Goal: Information Seeking & Learning: Learn about a topic

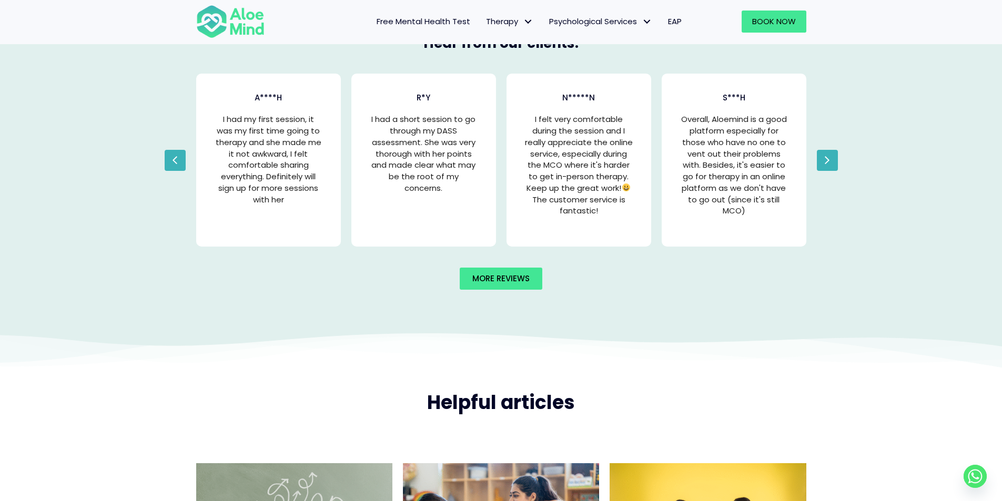
scroll to position [2110, 0]
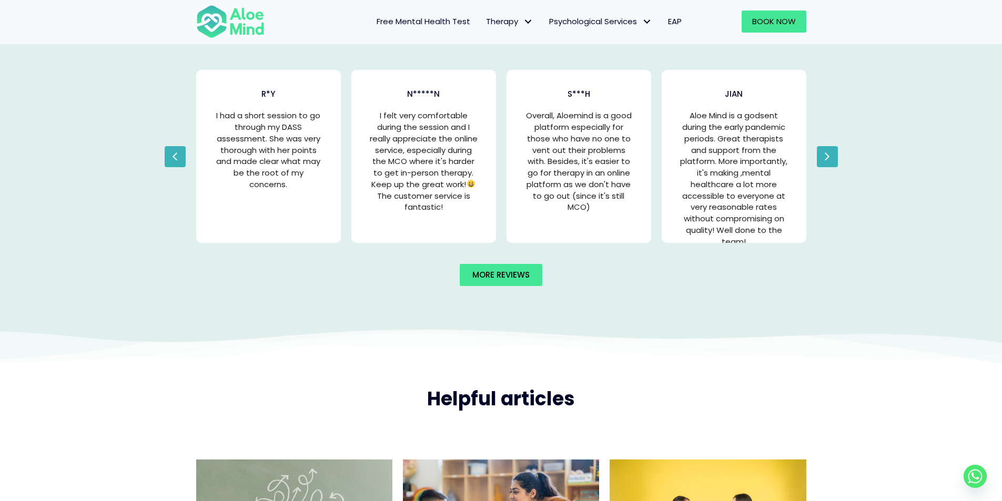
click at [173, 153] on icon "button" at bounding box center [175, 157] width 6 height 16
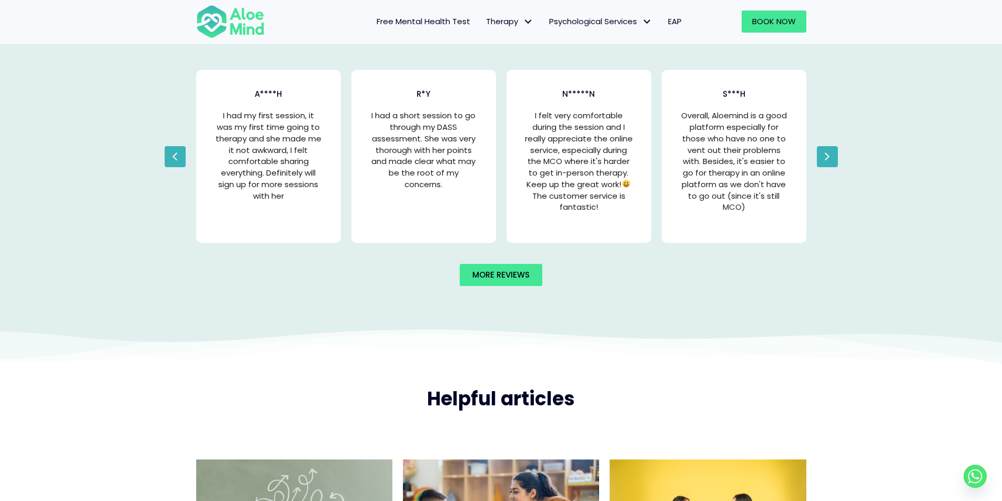
click at [173, 153] on icon "button" at bounding box center [175, 157] width 6 height 16
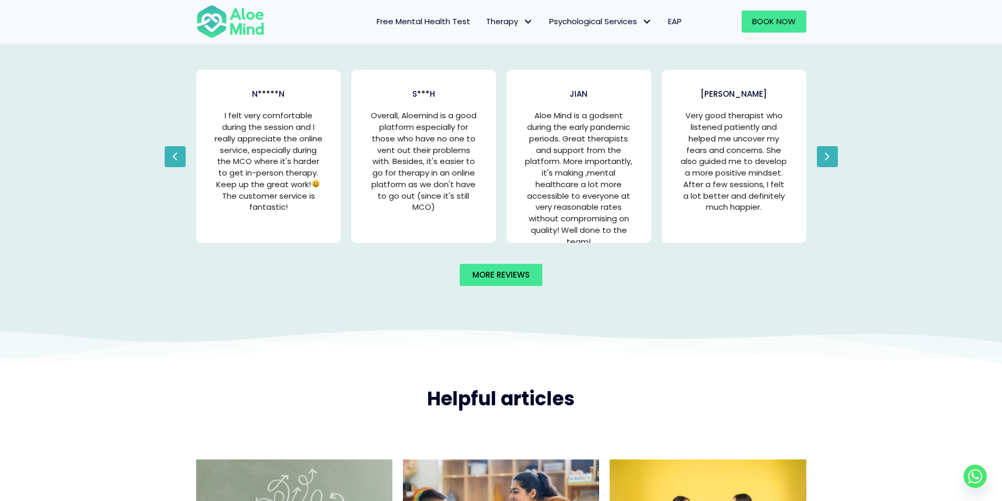
click at [834, 154] on button "Next" at bounding box center [827, 156] width 21 height 21
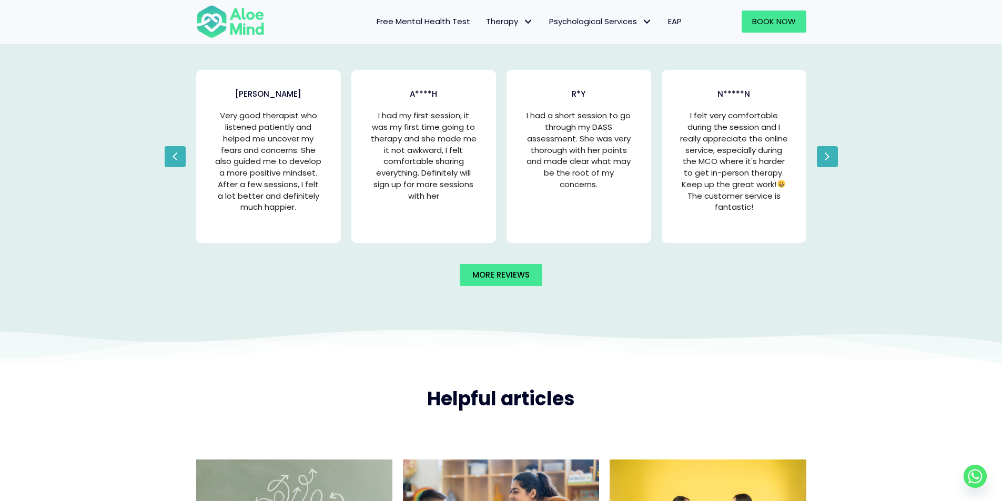
click at [827, 156] on icon "button" at bounding box center [827, 157] width 6 height 16
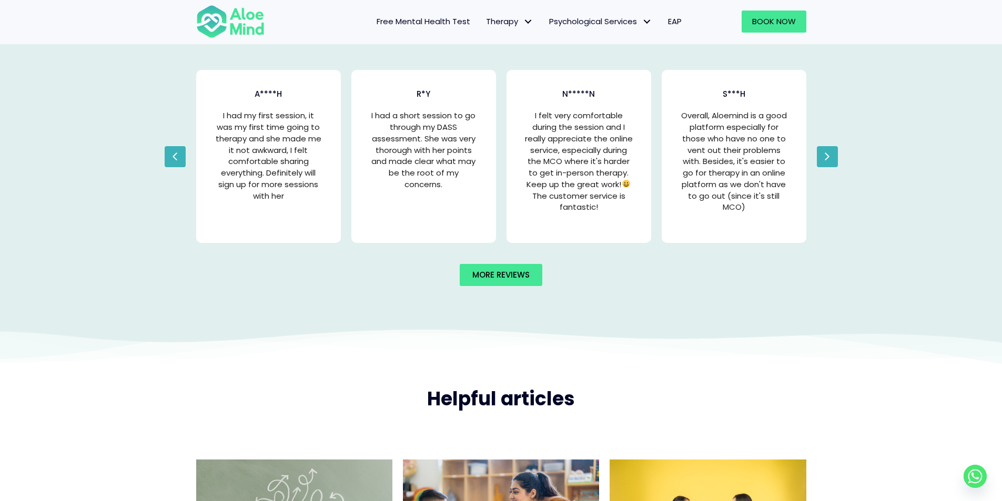
click at [827, 156] on icon "button" at bounding box center [827, 157] width 6 height 16
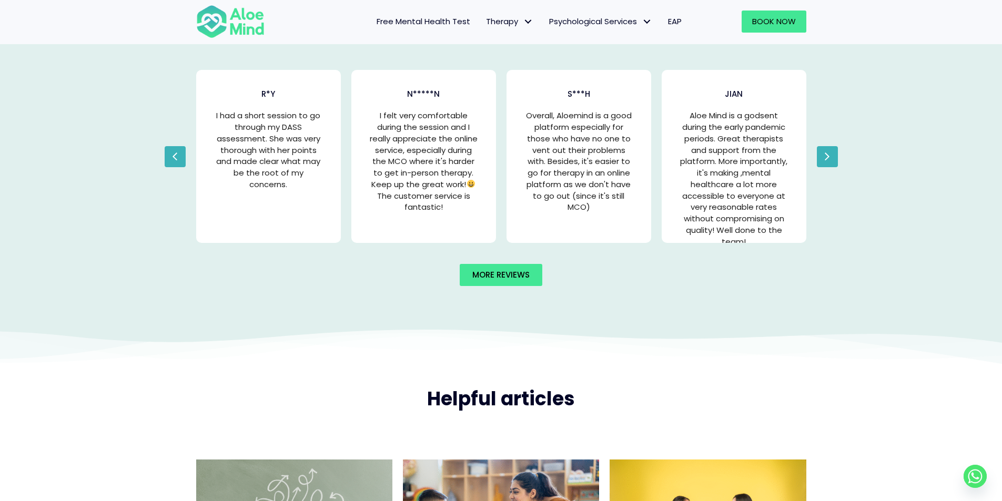
click at [827, 156] on icon "button" at bounding box center [827, 157] width 6 height 16
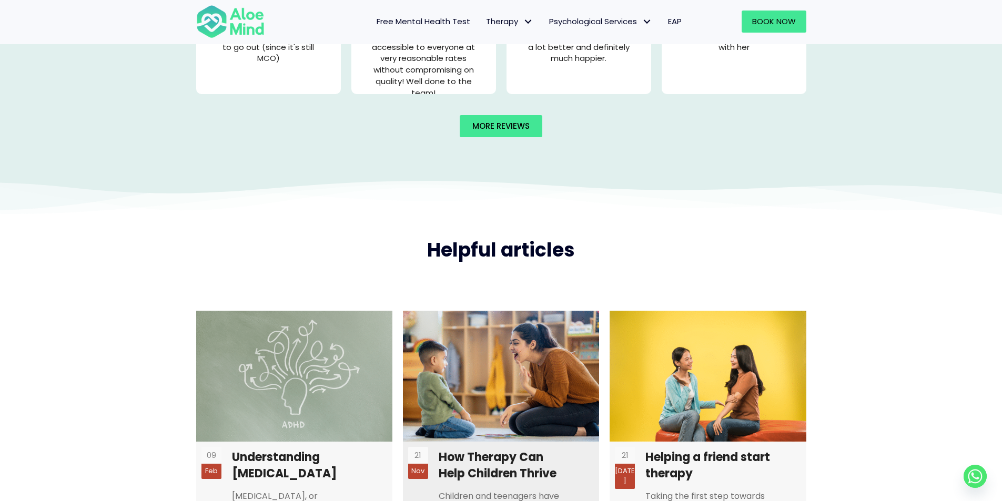
scroll to position [2461, 0]
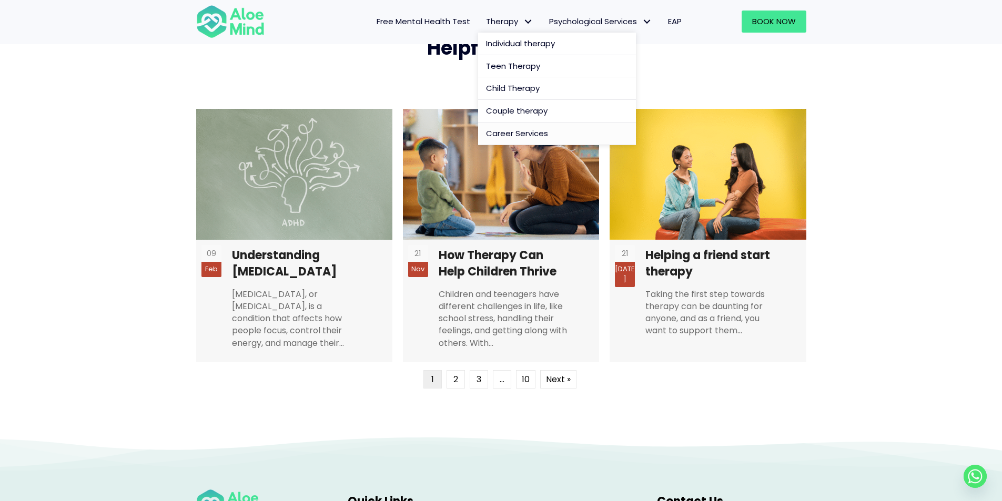
click at [515, 135] on span "Career Services" at bounding box center [517, 133] width 62 height 11
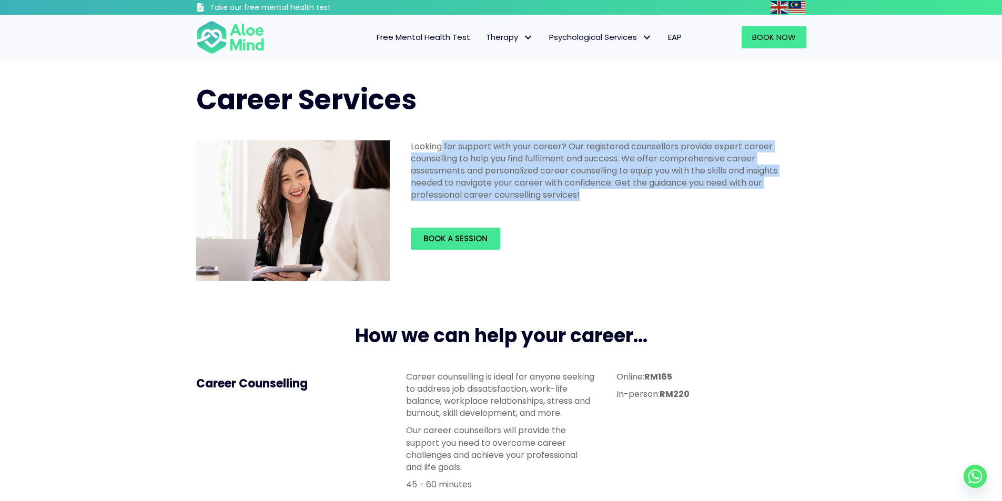
drag, startPoint x: 441, startPoint y: 151, endPoint x: 633, endPoint y: 193, distance: 195.9
click at [633, 193] on p "Looking for support with your career? Our registered counsellors provide expert…" at bounding box center [605, 170] width 389 height 61
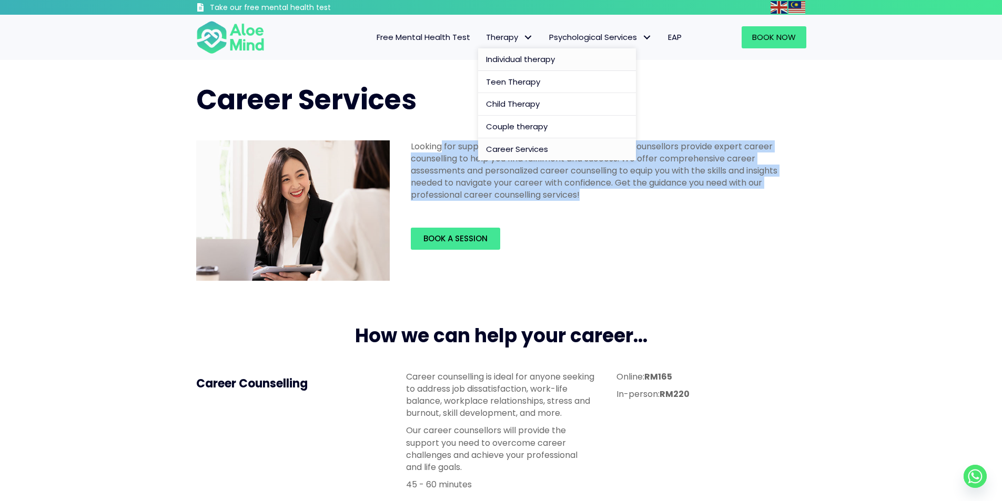
click at [524, 59] on span "Individual therapy" at bounding box center [520, 59] width 69 height 11
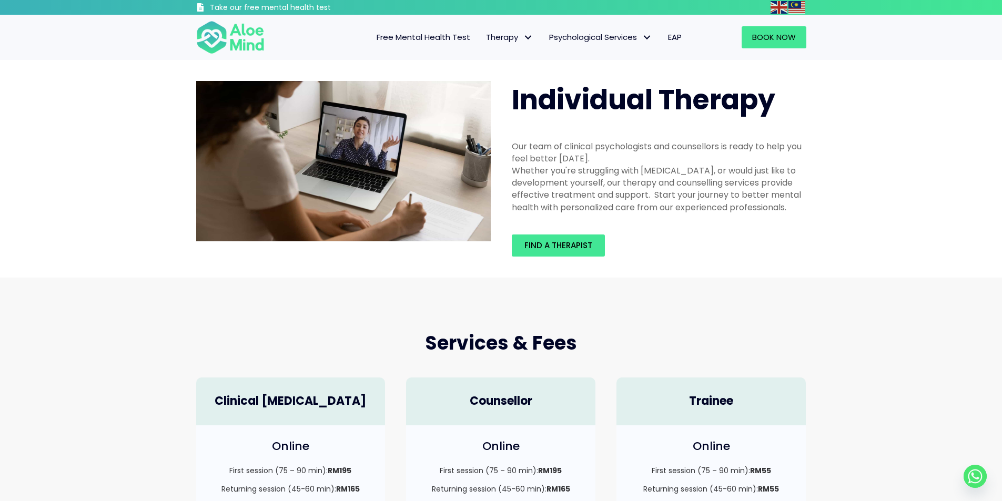
drag, startPoint x: 543, startPoint y: 145, endPoint x: 825, endPoint y: 210, distance: 289.2
click at [831, 212] on div "Individual Therapy Our team of clinical psychologists and counsellors is ready …" at bounding box center [501, 169] width 1002 height 218
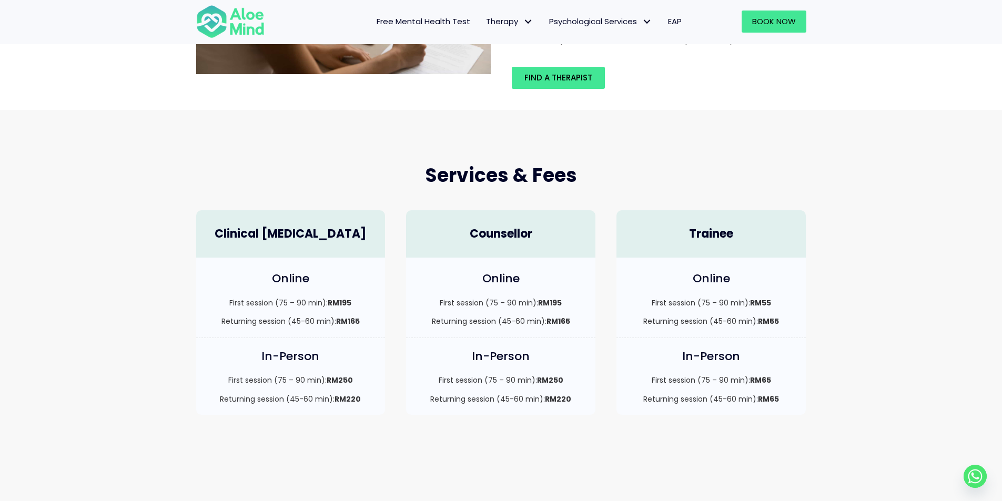
scroll to position [263, 0]
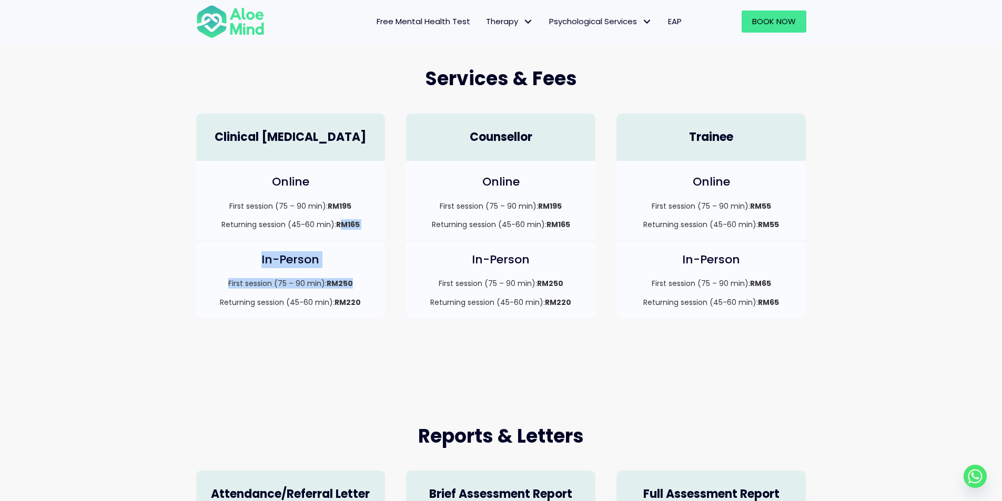
drag, startPoint x: 342, startPoint y: 225, endPoint x: 363, endPoint y: 286, distance: 65.0
click at [363, 286] on div "Clinical Psychologist Online First session (75 – 90 min): RM195 Returning sessi…" at bounding box center [291, 216] width 210 height 226
drag, startPoint x: 360, startPoint y: 304, endPoint x: 223, endPoint y: 277, distance: 140.0
click at [223, 277] on div "In-Person First session (75 – 90 min): RM250 Returning session (45-60 min): RM2…" at bounding box center [290, 279] width 189 height 77
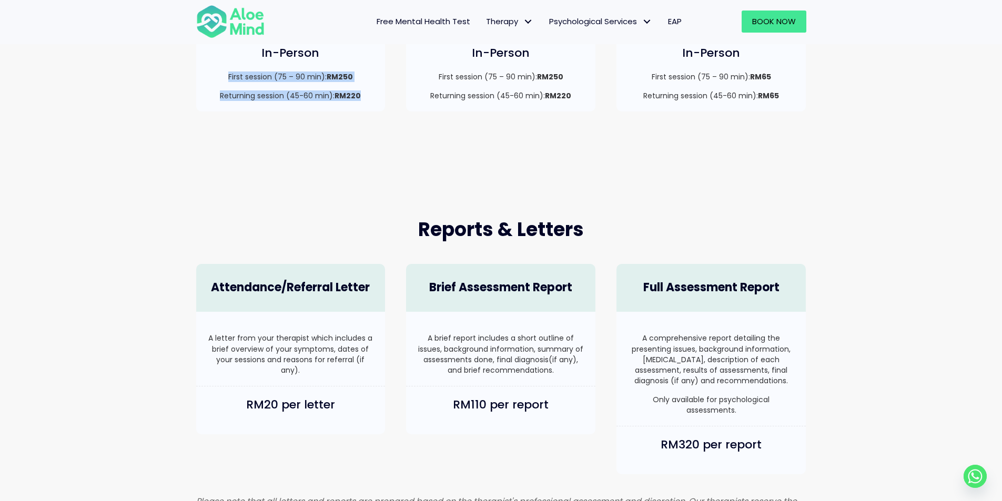
scroll to position [526, 0]
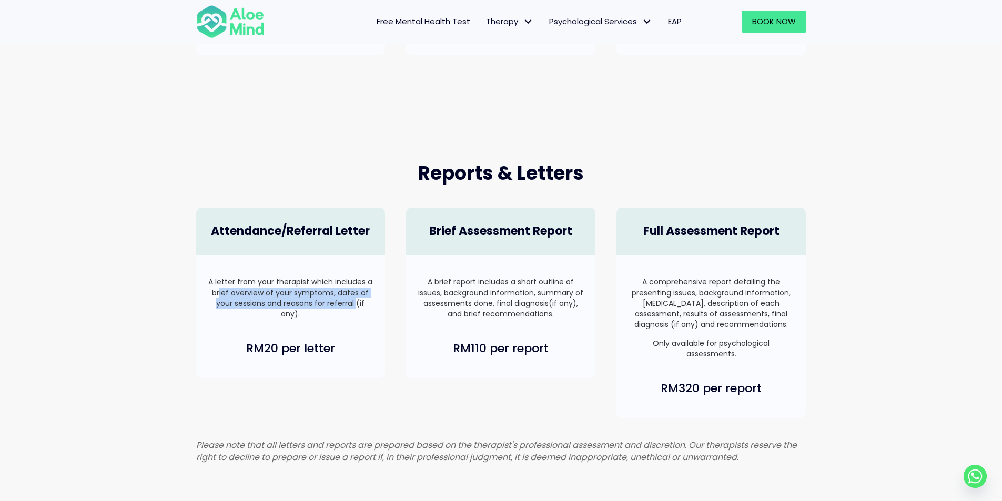
drag, startPoint x: 221, startPoint y: 291, endPoint x: 357, endPoint y: 301, distance: 135.5
click at [357, 301] on p "A letter from your therapist which includes a brief overview of your symptoms, …" at bounding box center [291, 298] width 168 height 43
drag, startPoint x: 227, startPoint y: 287, endPoint x: 203, endPoint y: 290, distance: 23.9
click at [212, 290] on p "A letter from your therapist which includes a brief overview of your symptoms, …" at bounding box center [291, 298] width 168 height 43
drag, startPoint x: 223, startPoint y: 293, endPoint x: 355, endPoint y: 300, distance: 132.7
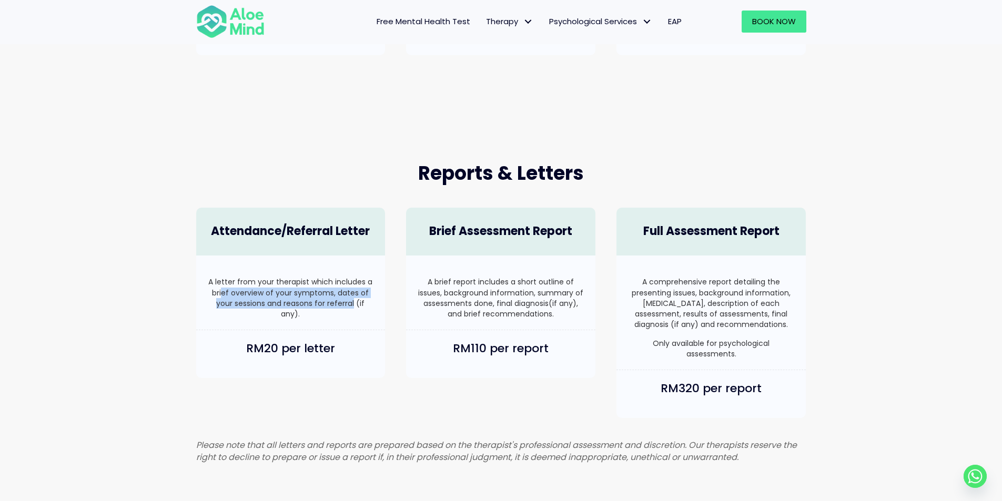
click at [355, 300] on p "A letter from your therapist which includes a brief overview of your symptoms, …" at bounding box center [291, 298] width 168 height 43
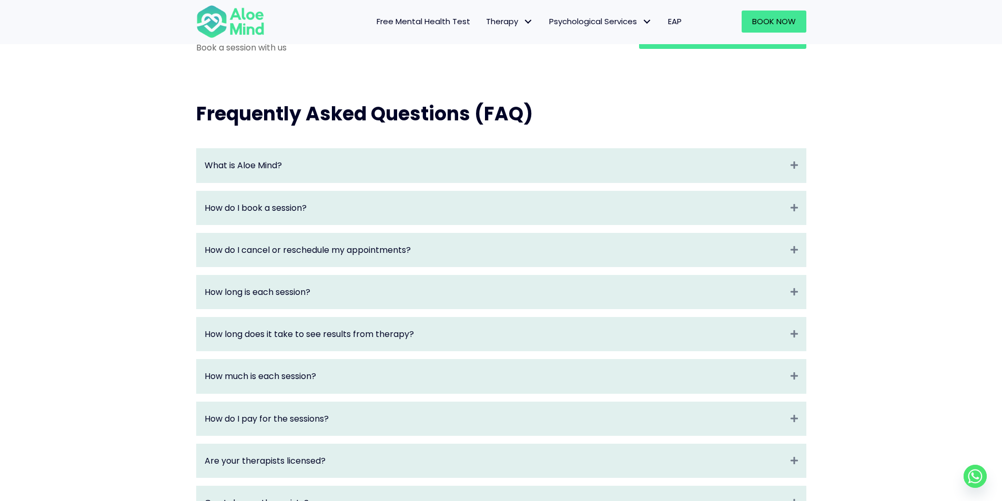
scroll to position [1052, 0]
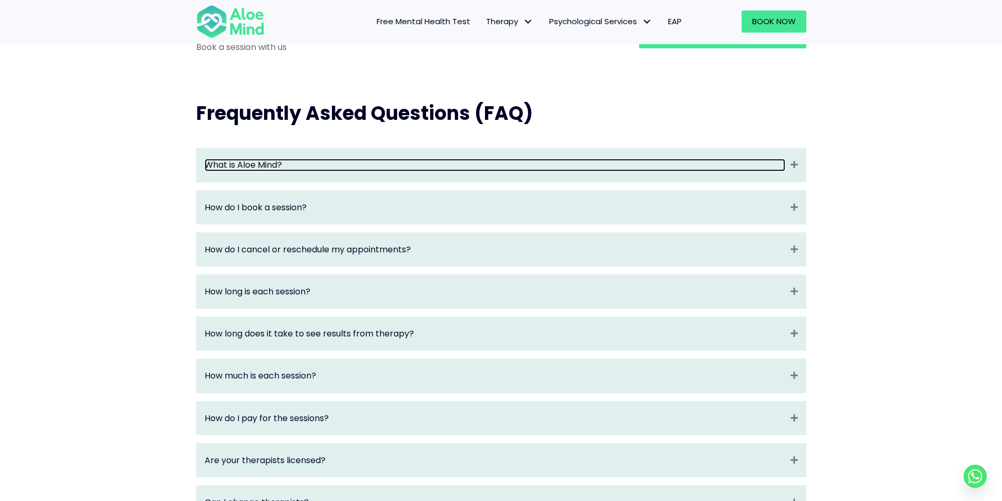
click at [354, 171] on link "What is Aloe Mind?" at bounding box center [495, 165] width 581 height 12
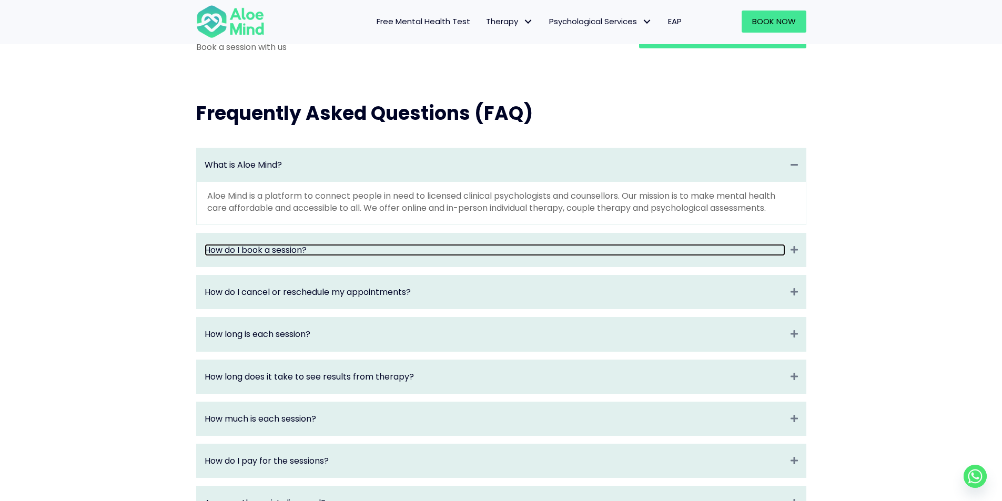
click at [311, 256] on link "How do I book a session?" at bounding box center [495, 250] width 581 height 12
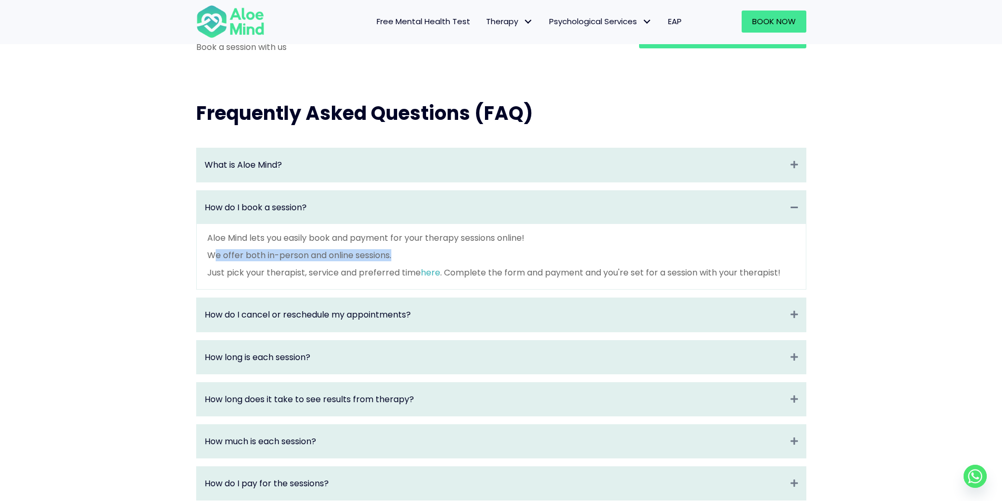
drag, startPoint x: 212, startPoint y: 259, endPoint x: 382, endPoint y: 275, distance: 171.1
click at [399, 268] on div "Aloe Mind lets you easily book and payment for your therapy sessions online! We…" at bounding box center [501, 255] width 588 height 47
drag, startPoint x: 382, startPoint y: 275, endPoint x: 269, endPoint y: 295, distance: 115.4
click at [269, 290] on div "Aloe Mind lets you easily book and payment for your therapy sessions online! We…" at bounding box center [501, 257] width 609 height 66
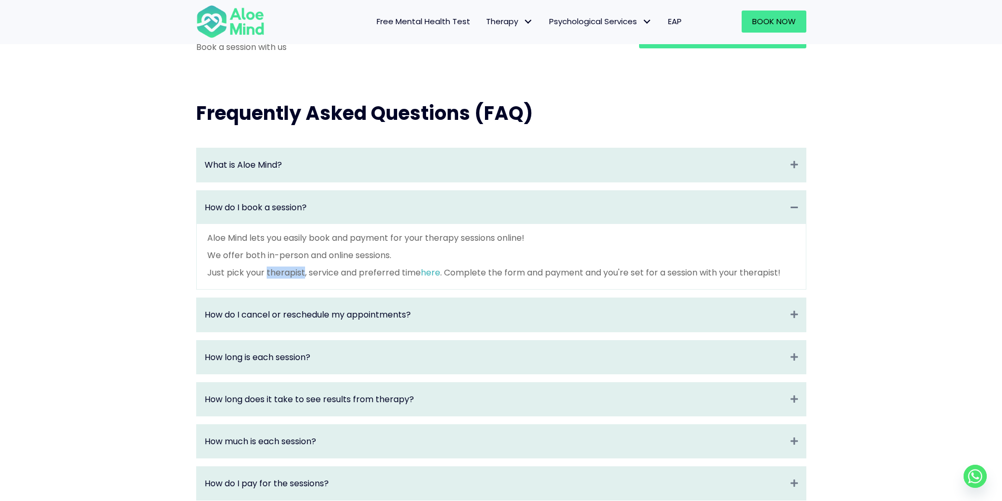
click at [269, 290] on div "Aloe Mind lets you easily book and payment for your therapy sessions online! We…" at bounding box center [501, 257] width 609 height 66
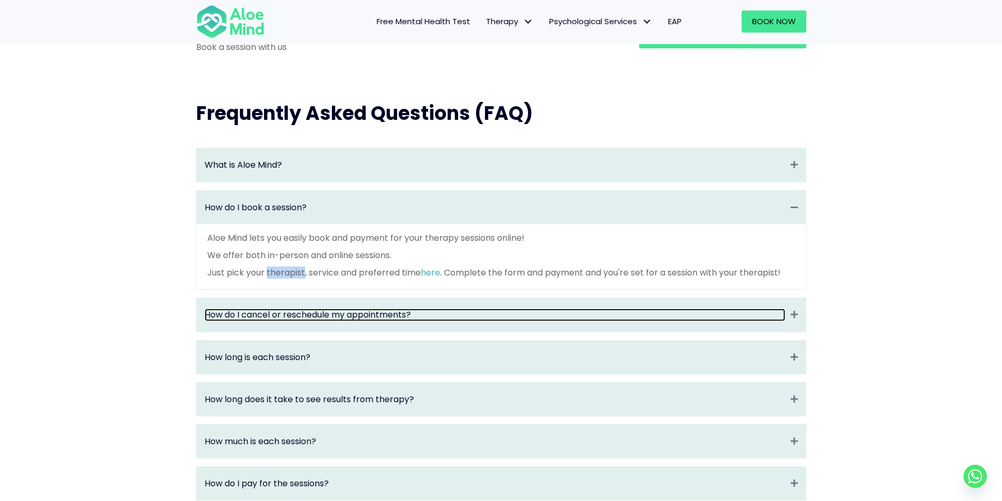
click at [275, 321] on link "How do I cancel or reschedule my appointments?" at bounding box center [495, 315] width 581 height 12
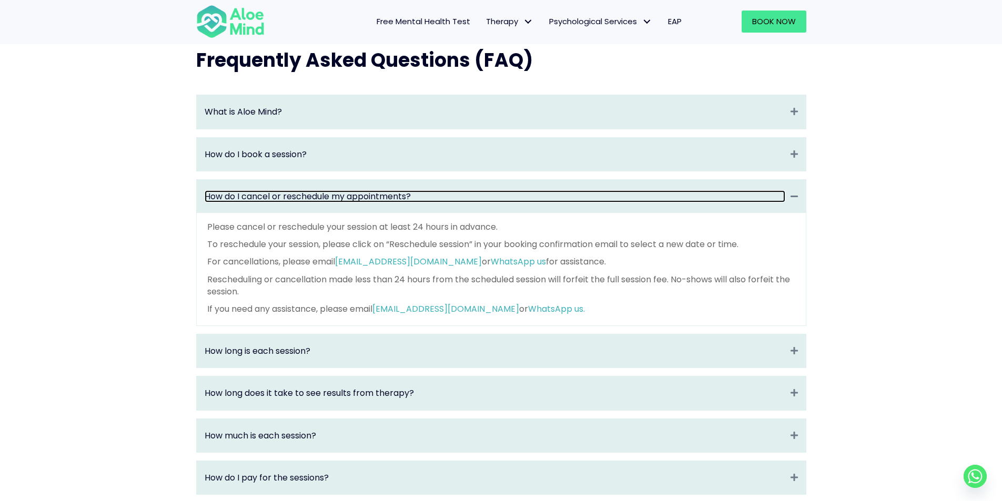
scroll to position [1140, 0]
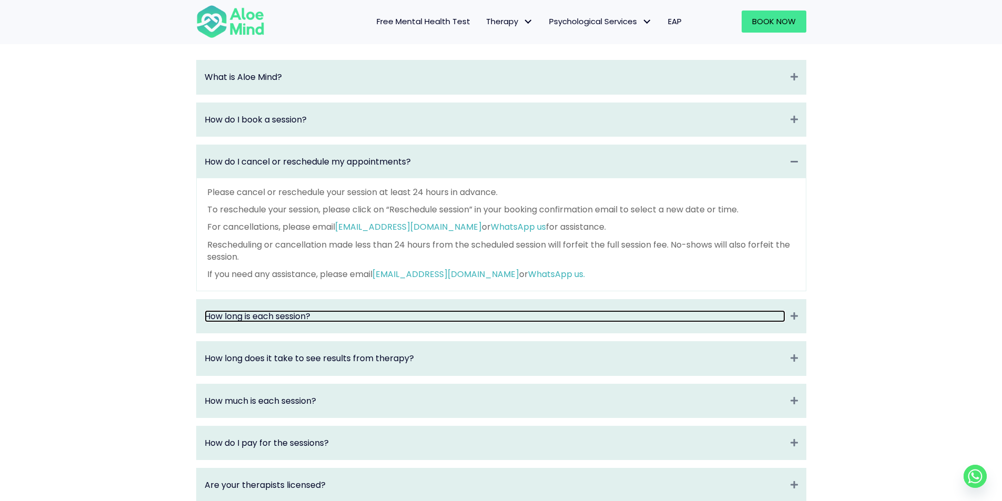
click at [300, 322] on link "How long is each session?" at bounding box center [495, 316] width 581 height 12
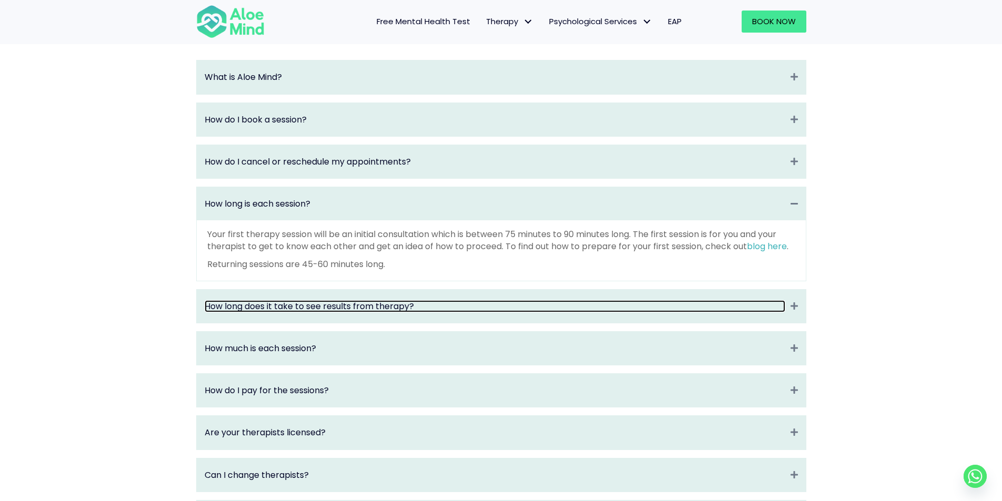
click at [299, 312] on link "How long does it take to see results from therapy?" at bounding box center [495, 306] width 581 height 12
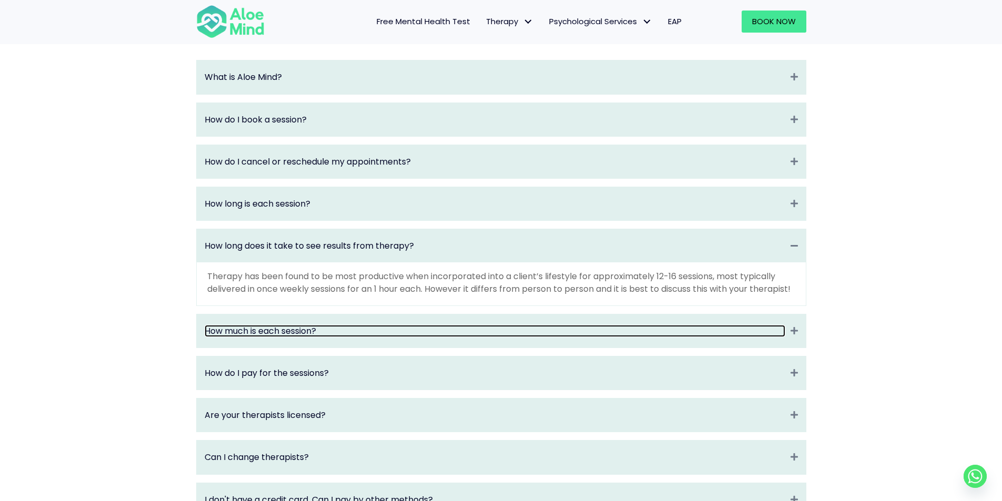
click at [330, 337] on link "How much is each session?" at bounding box center [495, 331] width 581 height 12
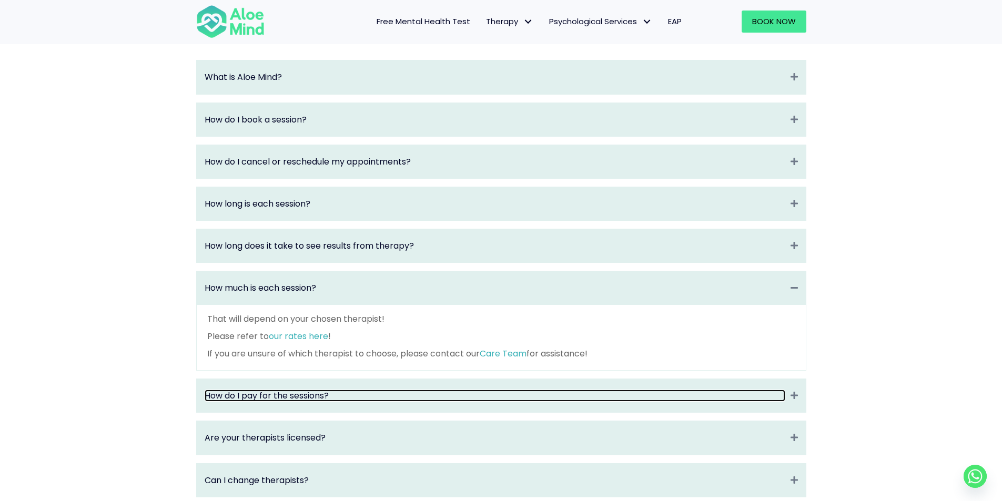
click at [438, 400] on link "How do I pay for the sessions?" at bounding box center [495, 396] width 581 height 12
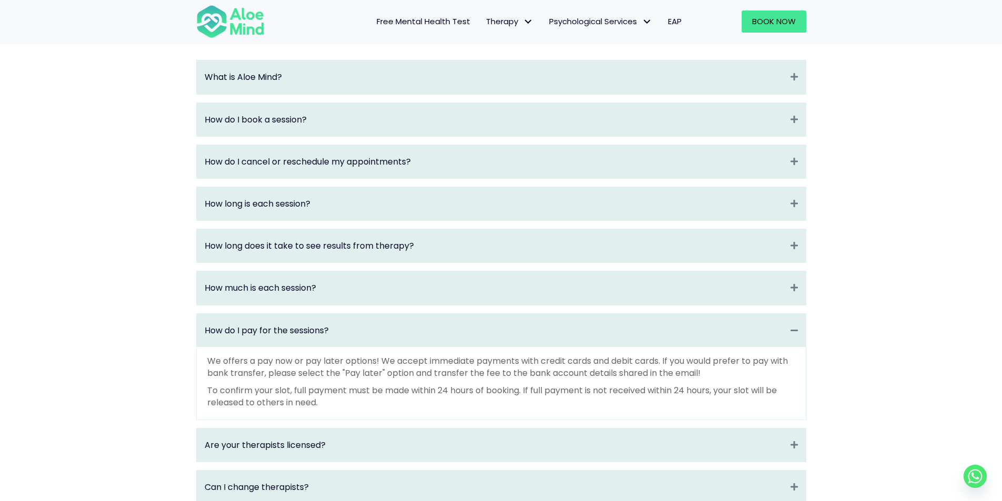
click at [329, 446] on div "Are your therapists licensed? Expand" at bounding box center [501, 445] width 609 height 33
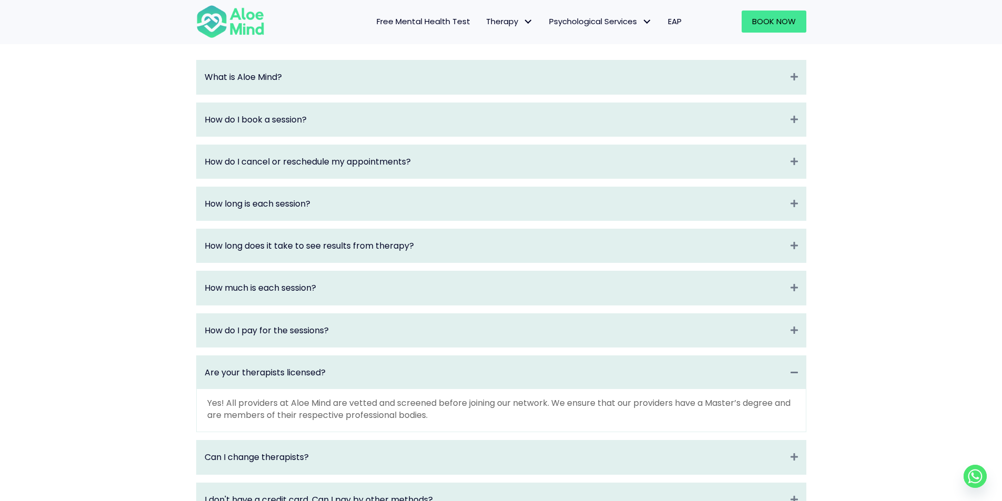
scroll to position [1227, 0]
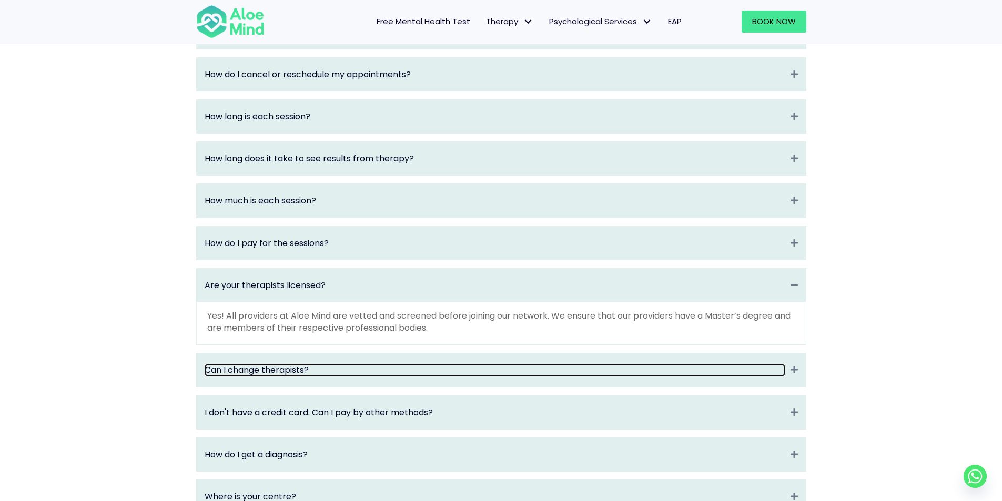
click at [330, 376] on link "Can I change therapists?" at bounding box center [495, 370] width 581 height 12
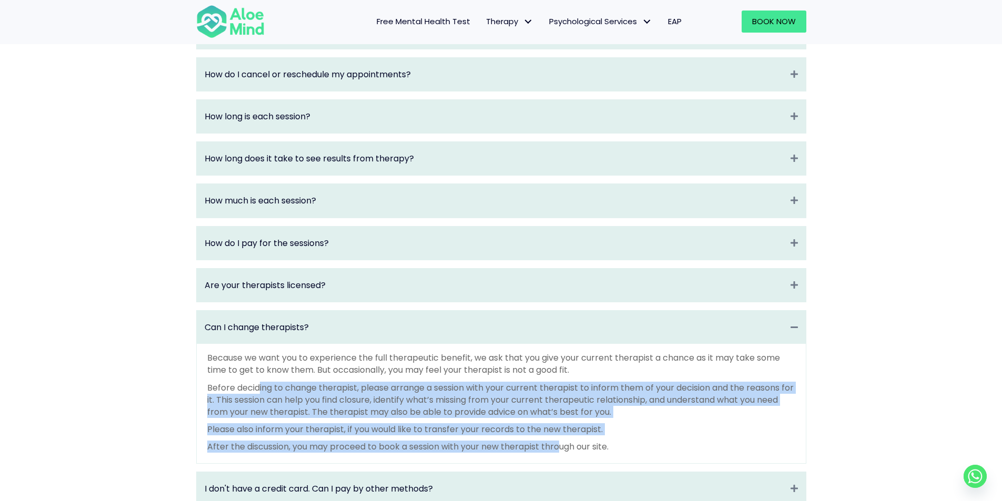
drag, startPoint x: 259, startPoint y: 401, endPoint x: 572, endPoint y: 471, distance: 320.6
click at [571, 463] on div "Because we want you to experience the full therapeutic benefit, we ask that you…" at bounding box center [501, 403] width 609 height 119
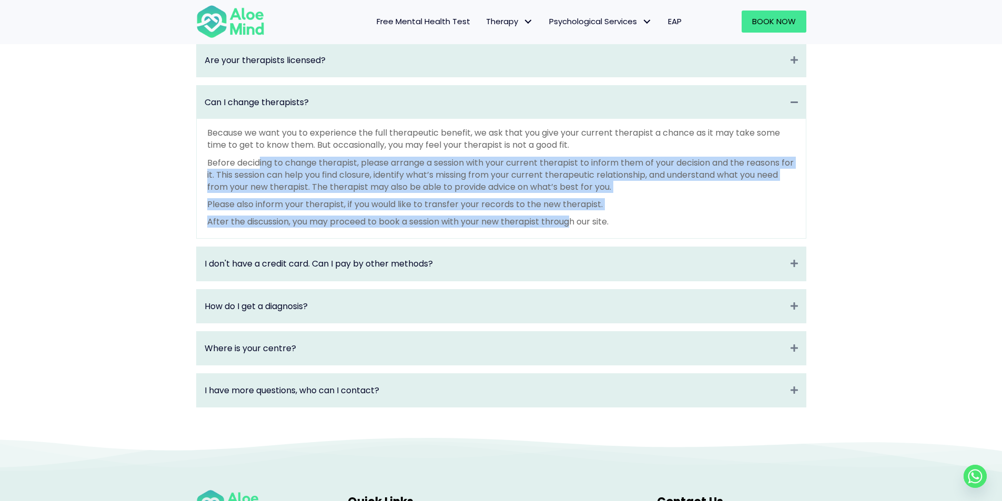
scroll to position [1490, 0]
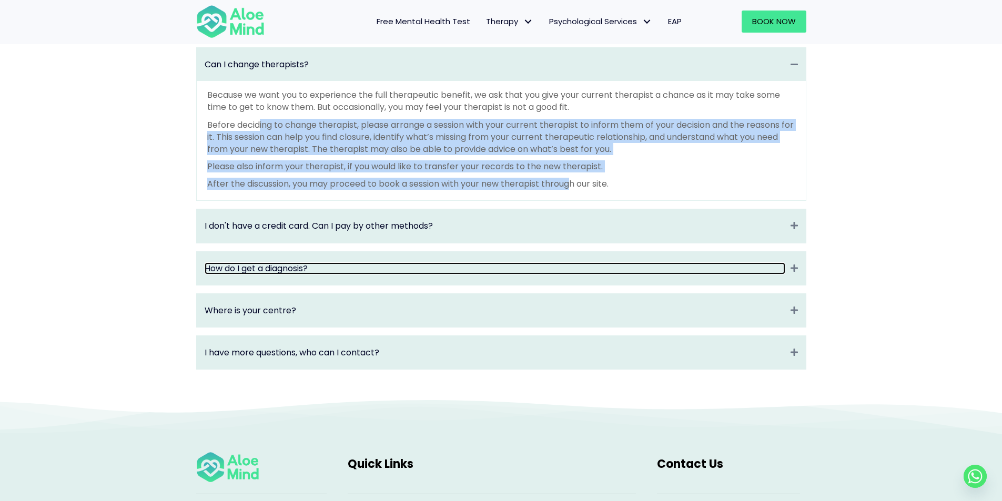
click at [330, 275] on link "How do I get a diagnosis?" at bounding box center [495, 268] width 581 height 12
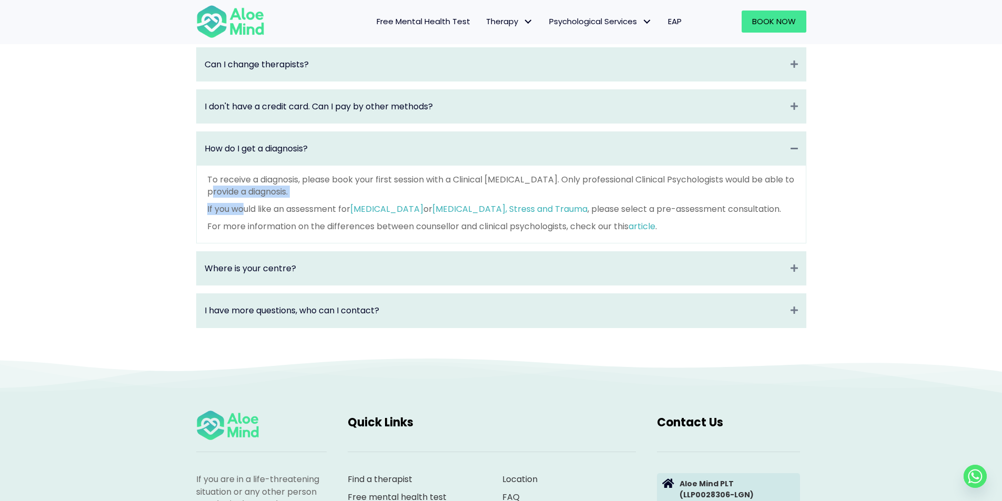
drag, startPoint x: 225, startPoint y: 207, endPoint x: 246, endPoint y: 225, distance: 28.3
click at [246, 225] on div "To receive a diagnosis, please book your first session with a Clinical Psycholo…" at bounding box center [501, 205] width 609 height 78
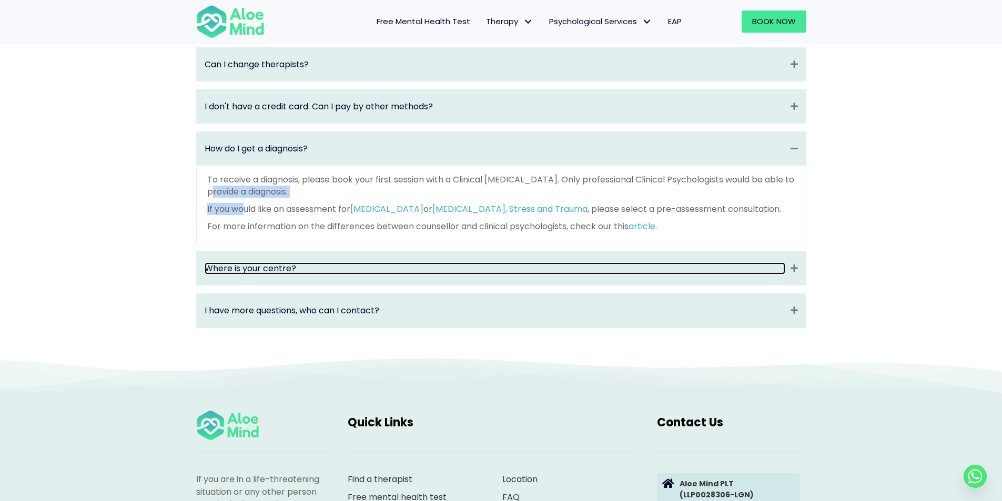
click at [263, 275] on link "Where is your centre?" at bounding box center [495, 268] width 581 height 12
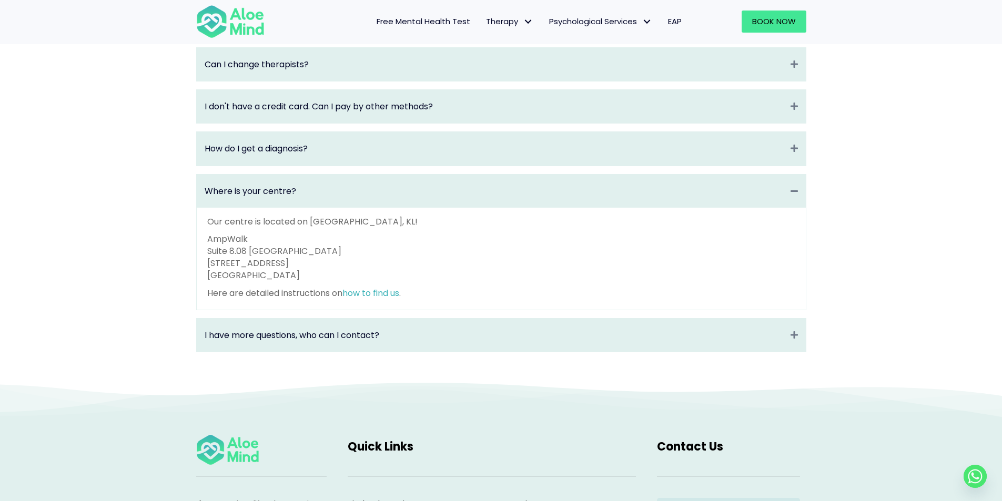
drag, startPoint x: 226, startPoint y: 275, endPoint x: 310, endPoint y: 279, distance: 84.8
click at [310, 279] on p "AmpWalk Suite 8.08 North Block 218 Jalan Ampang 50450 Kuala Lumpur" at bounding box center [501, 257] width 588 height 49
drag, startPoint x: 250, startPoint y: 251, endPoint x: 197, endPoint y: 247, distance: 53.3
click at [197, 247] on div "Our centre is located on Jalan Ampang, KL! AmpWalk Suite 8.08 North Block 218 J…" at bounding box center [501, 259] width 609 height 102
drag, startPoint x: 230, startPoint y: 266, endPoint x: 328, endPoint y: 264, distance: 97.8
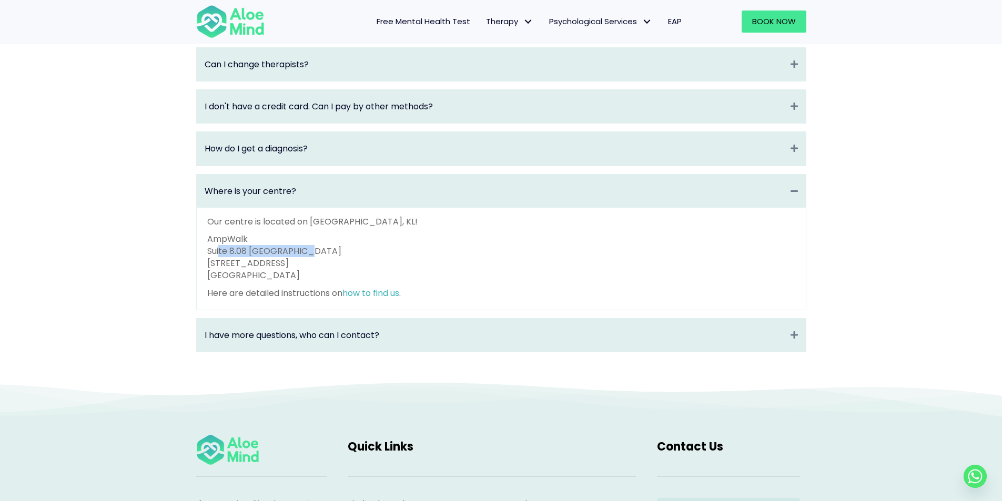
click at [328, 264] on p "AmpWalk Suite 8.08 North Block 218 Jalan Ampang 50450 Kuala Lumpur" at bounding box center [501, 257] width 588 height 49
click at [279, 249] on p "AmpWalk Suite 8.08 North Block 218 Jalan Ampang 50450 Kuala Lumpur" at bounding box center [501, 257] width 588 height 49
drag, startPoint x: 221, startPoint y: 291, endPoint x: 244, endPoint y: 299, distance: 23.9
click at [244, 299] on div "Our centre is located on Jalan Ampang, KL! AmpWalk Suite 8.08 North Block 218 J…" at bounding box center [501, 258] width 588 height 84
click at [257, 352] on div "I have more questions, who can I contact? Expand" at bounding box center [501, 335] width 609 height 33
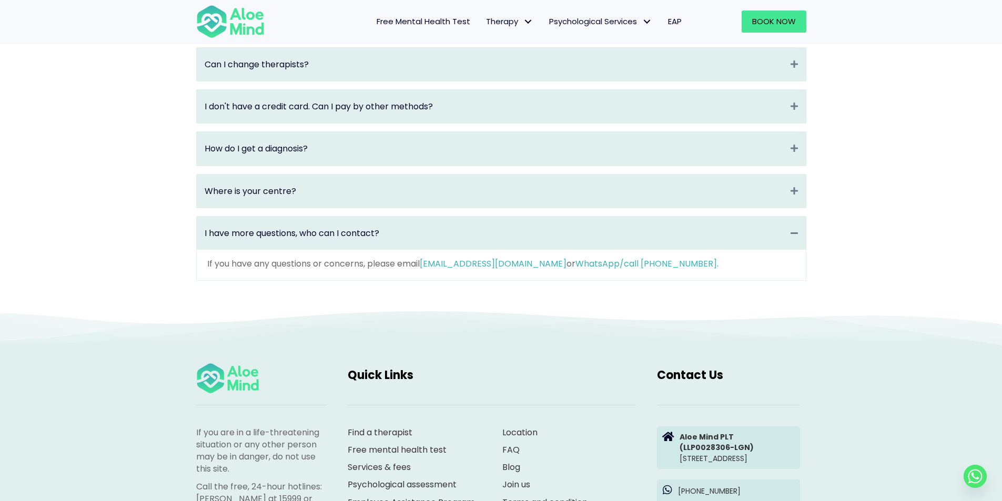
click at [278, 208] on div "Where is your centre? Collapse" at bounding box center [501, 191] width 609 height 33
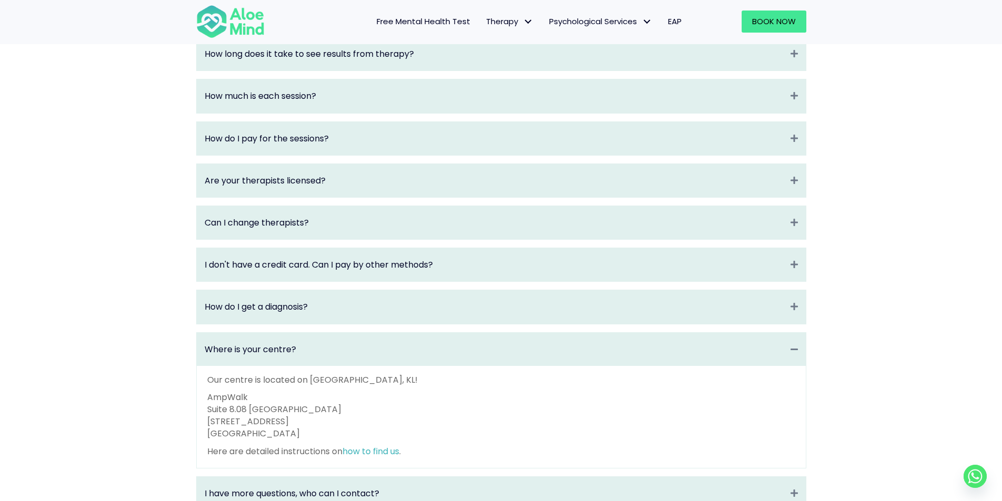
scroll to position [1403, 0]
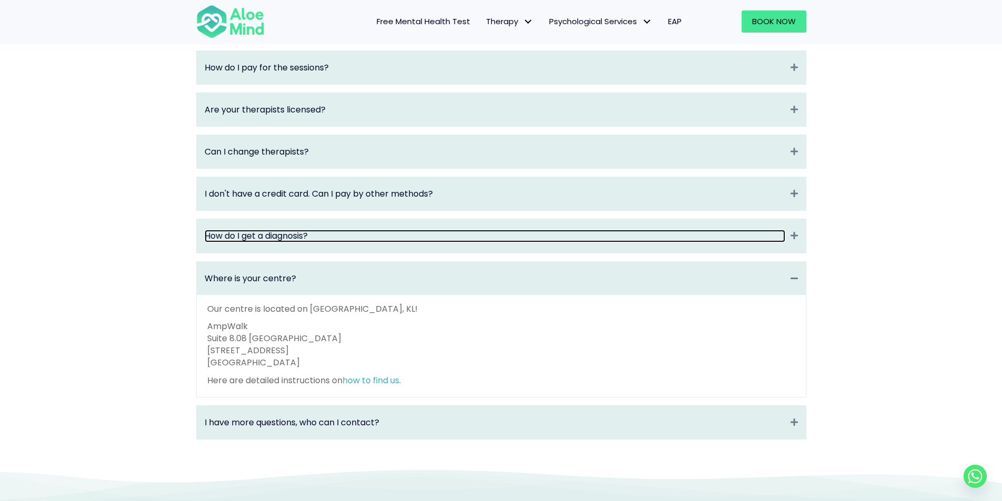
click at [300, 240] on link "How do I get a diagnosis?" at bounding box center [495, 236] width 581 height 12
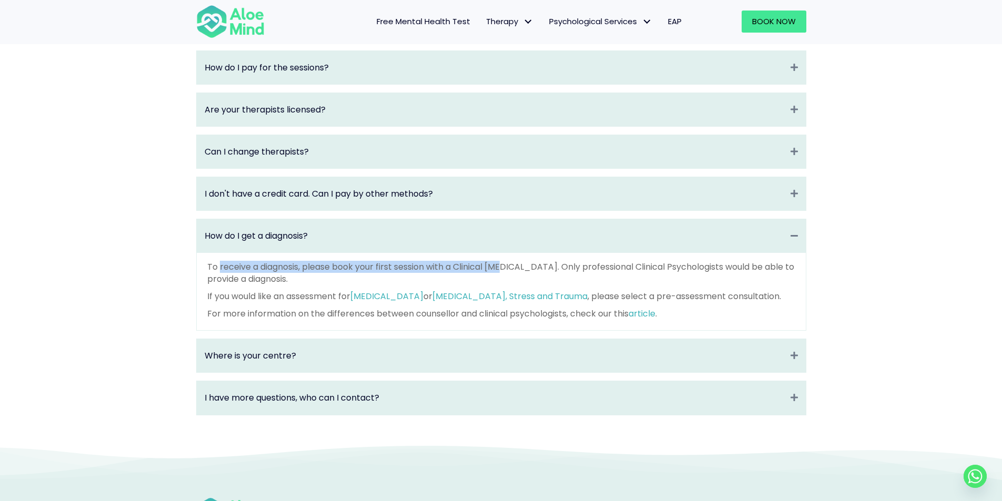
drag, startPoint x: 220, startPoint y: 275, endPoint x: 504, endPoint y: 273, distance: 284.0
click at [504, 273] on p "To receive a diagnosis, please book your first session with a Clinical Psycholo…" at bounding box center [501, 273] width 588 height 24
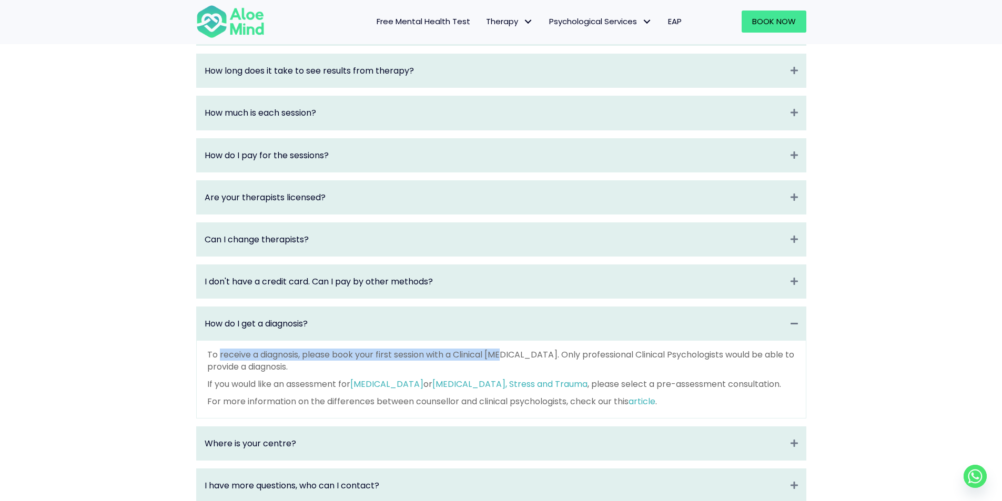
scroll to position [1490, 0]
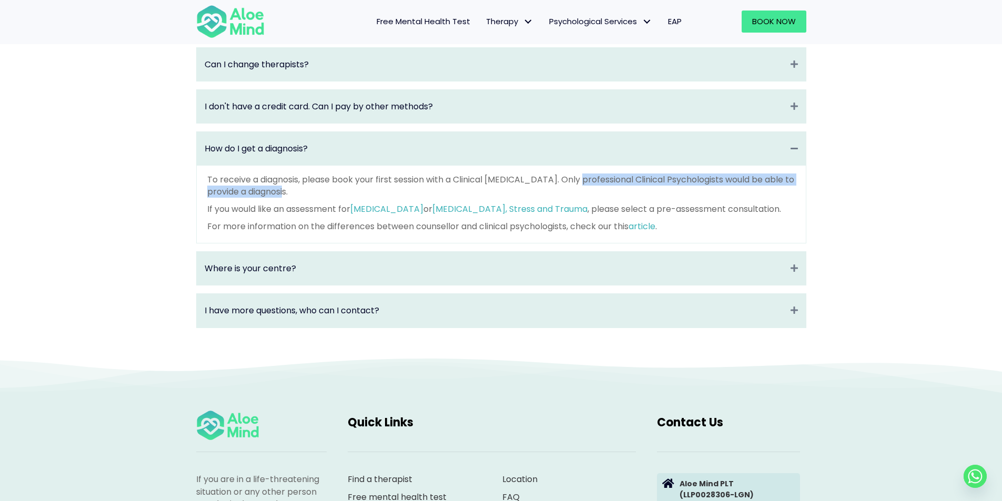
drag, startPoint x: 579, startPoint y: 190, endPoint x: 298, endPoint y: 198, distance: 280.9
click at [298, 198] on p "To receive a diagnosis, please book your first session with a Clinical Psycholo…" at bounding box center [501, 186] width 588 height 24
click at [453, 215] on link "Depression, Anxiety, Stress and Trauma" at bounding box center [509, 209] width 155 height 12
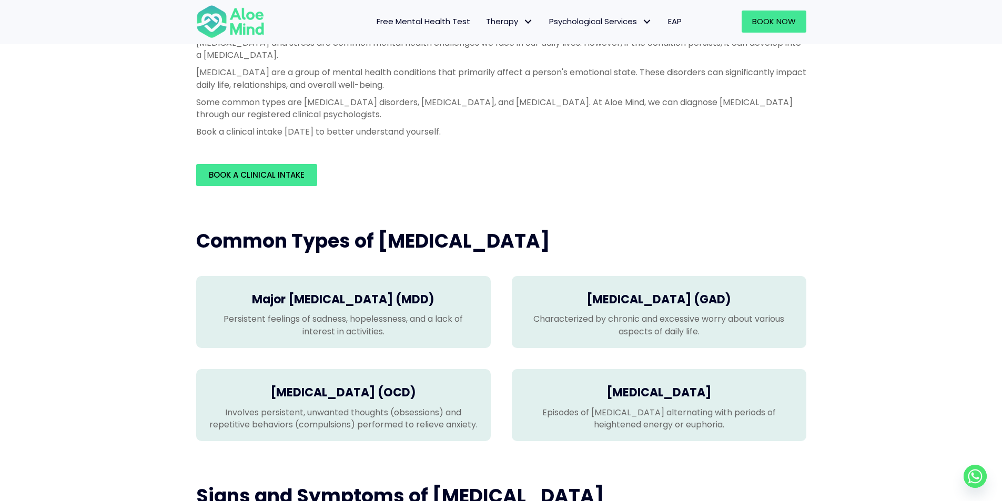
scroll to position [263, 0]
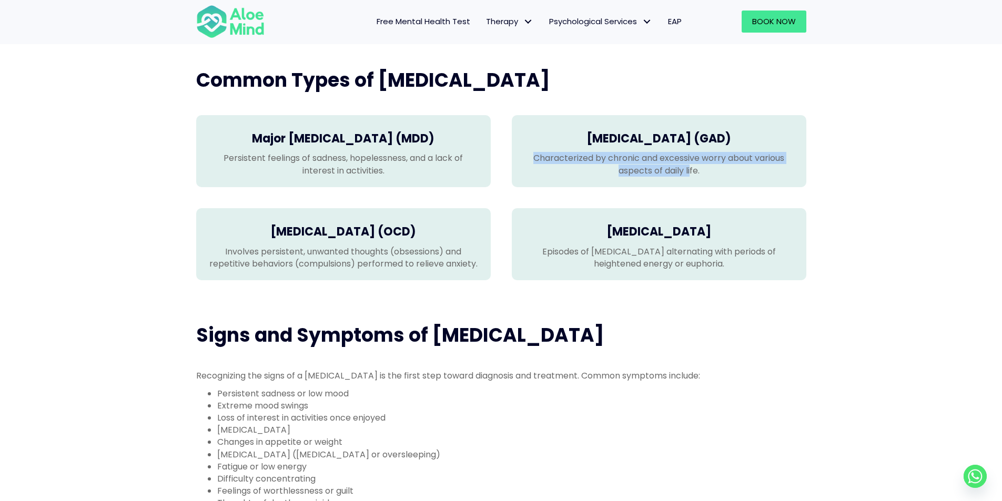
drag, startPoint x: 533, startPoint y: 160, endPoint x: 690, endPoint y: 185, distance: 159.1
click at [690, 185] on div "Generalized Anxiety Disorder (GAD) Characterized by chronic and excessive worry…" at bounding box center [659, 151] width 294 height 72
click at [703, 172] on p "Characterized by chronic and excessive worry about various aspects of daily lif…" at bounding box center [658, 164] width 273 height 24
drag, startPoint x: 699, startPoint y: 172, endPoint x: 523, endPoint y: 158, distance: 176.8
click at [523, 158] on p "Characterized by chronic and excessive worry about various aspects of daily lif…" at bounding box center [658, 164] width 273 height 24
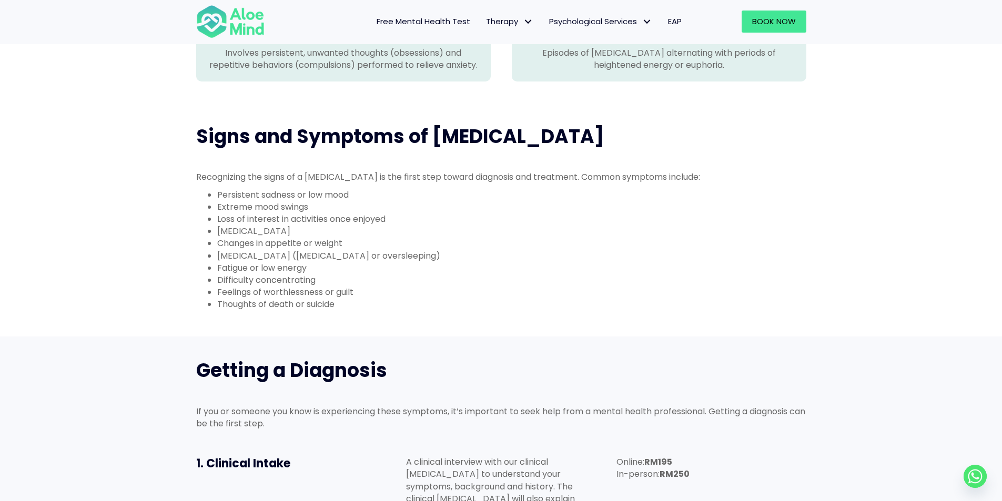
scroll to position [526, 0]
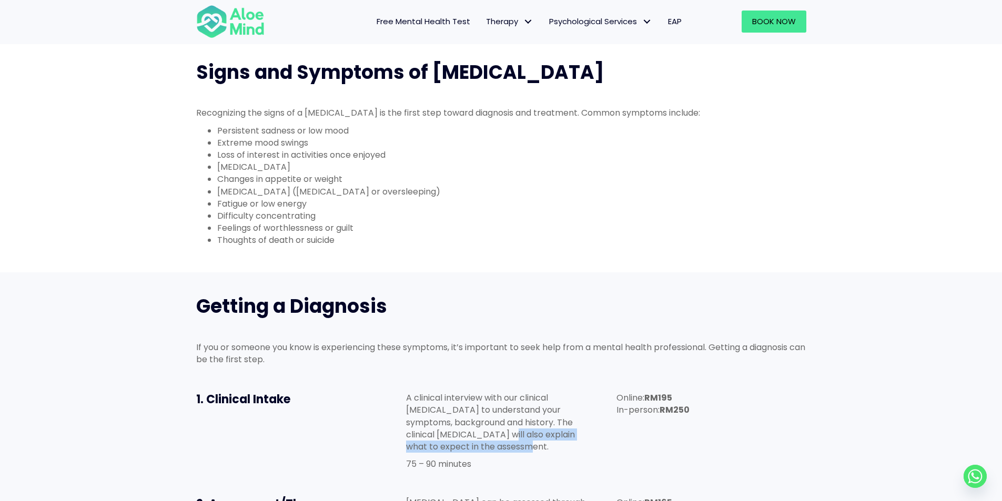
drag, startPoint x: 479, startPoint y: 436, endPoint x: 580, endPoint y: 448, distance: 102.2
click at [580, 448] on p "A clinical interview with our clinical psychologist to understand your symptoms…" at bounding box center [500, 422] width 189 height 61
click at [497, 434] on p "A clinical interview with our clinical psychologist to understand your symptoms…" at bounding box center [500, 422] width 189 height 61
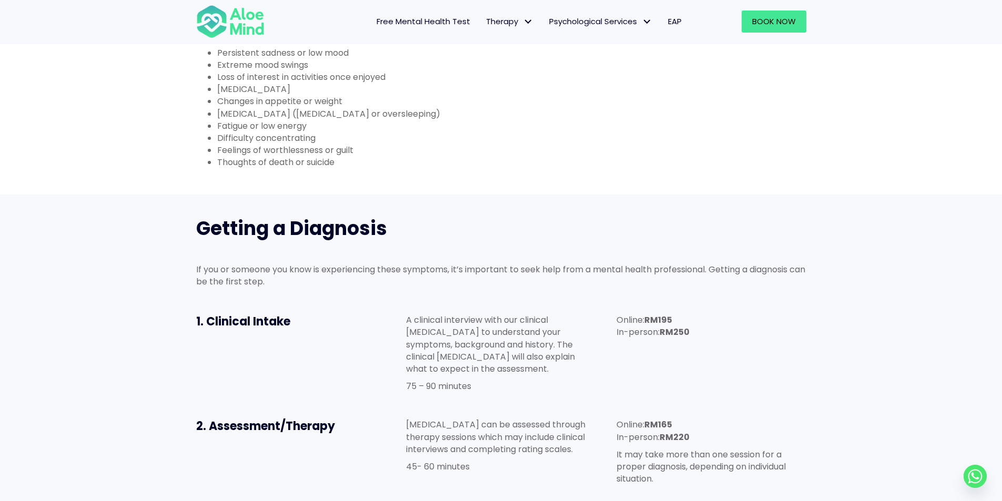
scroll to position [701, 0]
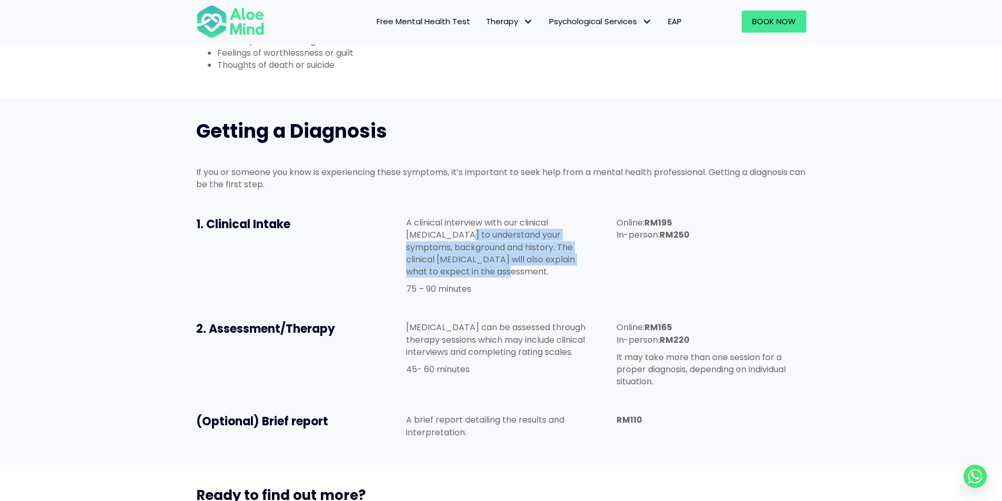
drag, startPoint x: 470, startPoint y: 275, endPoint x: 463, endPoint y: 239, distance: 36.4
click at [463, 239] on p "A clinical interview with our clinical psychologist to understand your symptoms…" at bounding box center [500, 247] width 189 height 61
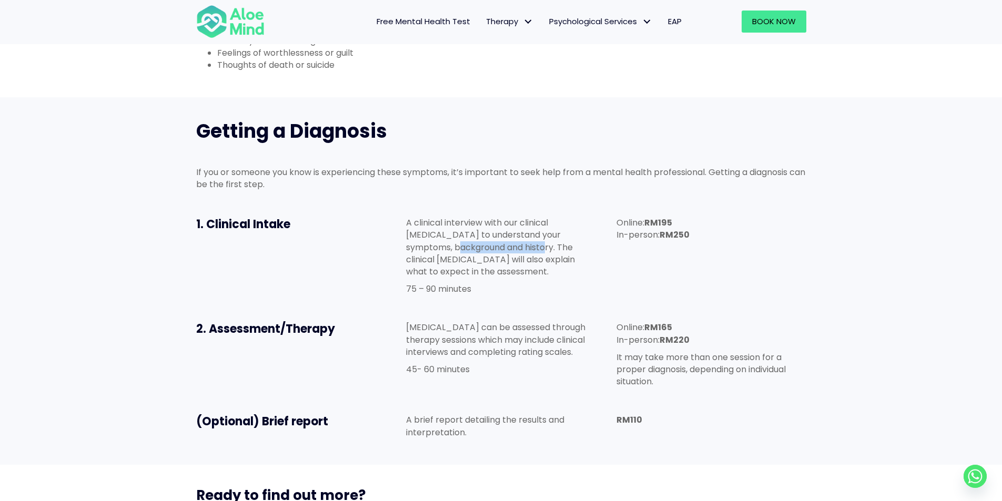
drag, startPoint x: 491, startPoint y: 245, endPoint x: 508, endPoint y: 246, distance: 16.9
click at [507, 246] on p "A clinical interview with our clinical psychologist to understand your symptoms…" at bounding box center [500, 247] width 189 height 61
drag, startPoint x: 512, startPoint y: 246, endPoint x: 520, endPoint y: 277, distance: 32.5
click at [520, 277] on p "A clinical interview with our clinical psychologist to understand your symptoms…" at bounding box center [500, 247] width 189 height 61
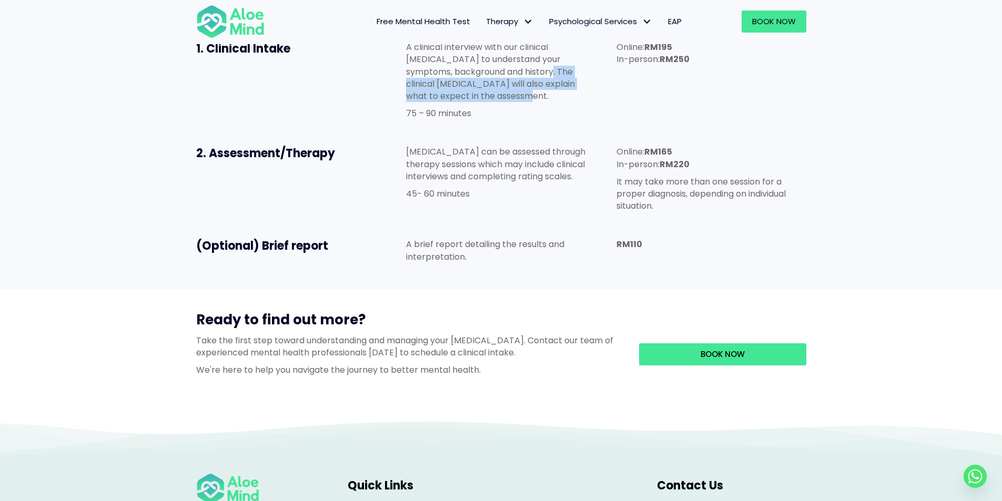
scroll to position [789, 0]
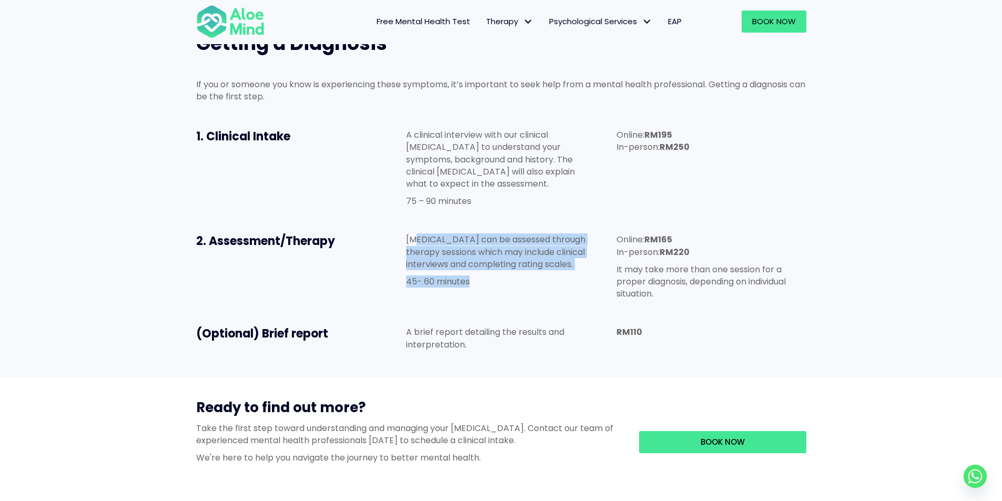
drag, startPoint x: 419, startPoint y: 241, endPoint x: 555, endPoint y: 276, distance: 140.2
click at [555, 276] on div "Mood disorders can be assessed through therapy sessions which may include clini…" at bounding box center [500, 260] width 189 height 54
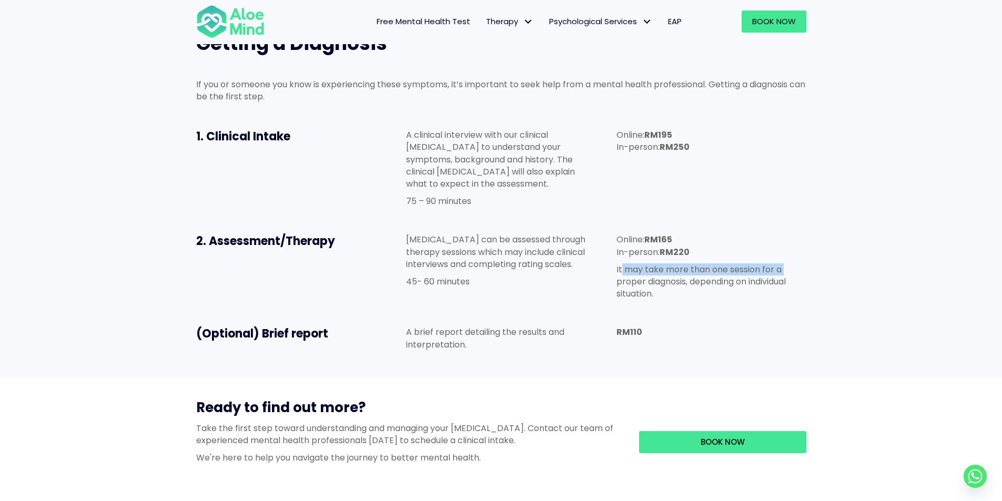
drag, startPoint x: 607, startPoint y: 278, endPoint x: 623, endPoint y: 275, distance: 16.7
click at [623, 275] on div "Online: RM165 In-person: RM220 It may take more than one session for a proper d…" at bounding box center [711, 269] width 210 height 93
click at [623, 270] on p "It may take more than one session for a proper diagnosis, depending on individu…" at bounding box center [710, 281] width 189 height 37
drag, startPoint x: 616, startPoint y: 267, endPoint x: 668, endPoint y: 292, distance: 57.6
click at [668, 292] on p "It may take more than one session for a proper diagnosis, depending on individu…" at bounding box center [710, 281] width 189 height 37
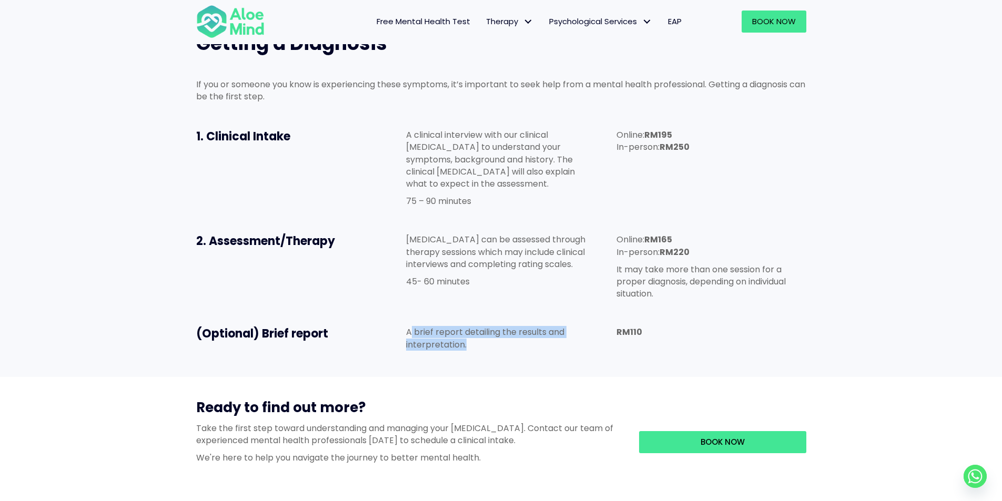
drag, startPoint x: 434, startPoint y: 336, endPoint x: 505, endPoint y: 354, distance: 73.2
click at [504, 354] on div "A brief report detailing the results and interpretation." at bounding box center [500, 340] width 189 height 29
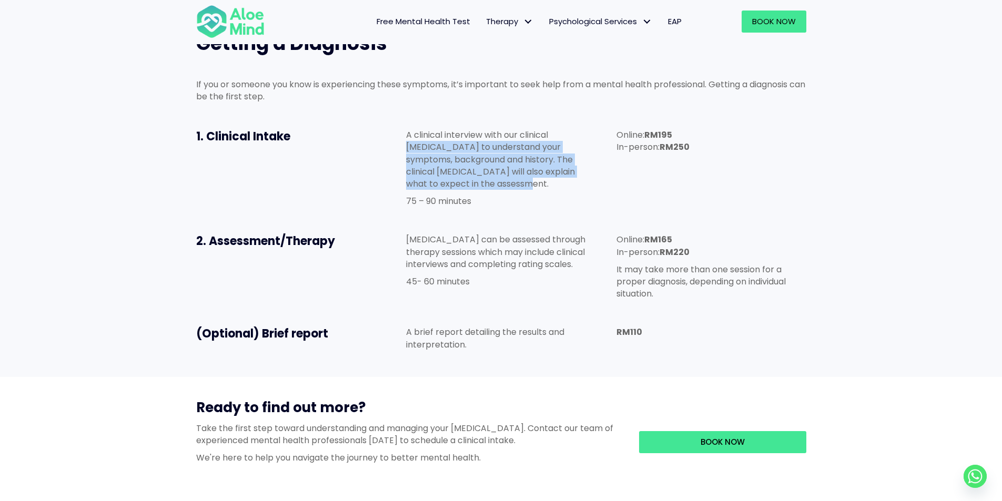
drag, startPoint x: 486, startPoint y: 181, endPoint x: 404, endPoint y: 133, distance: 96.0
click at [403, 141] on div "A clinical interview with our clinical psychologist to understand your symptoms…" at bounding box center [500, 170] width 210 height 105
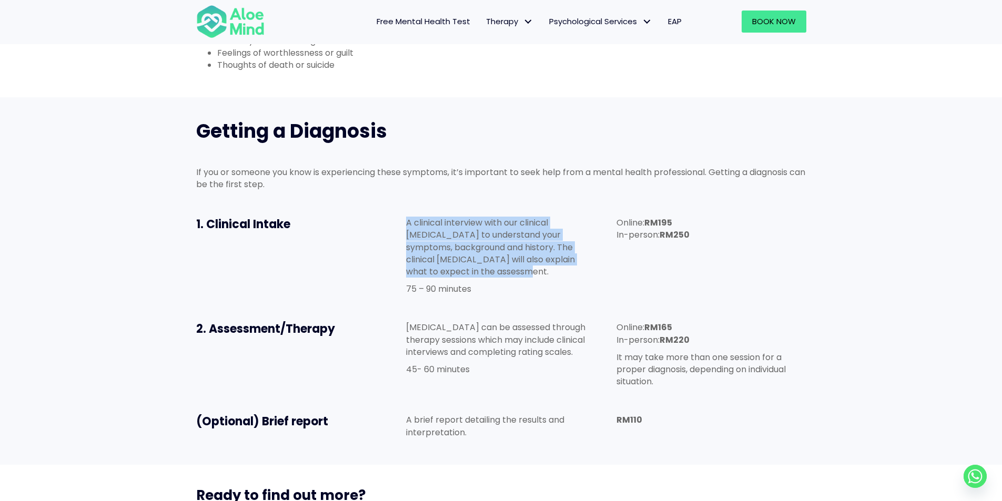
scroll to position [614, 0]
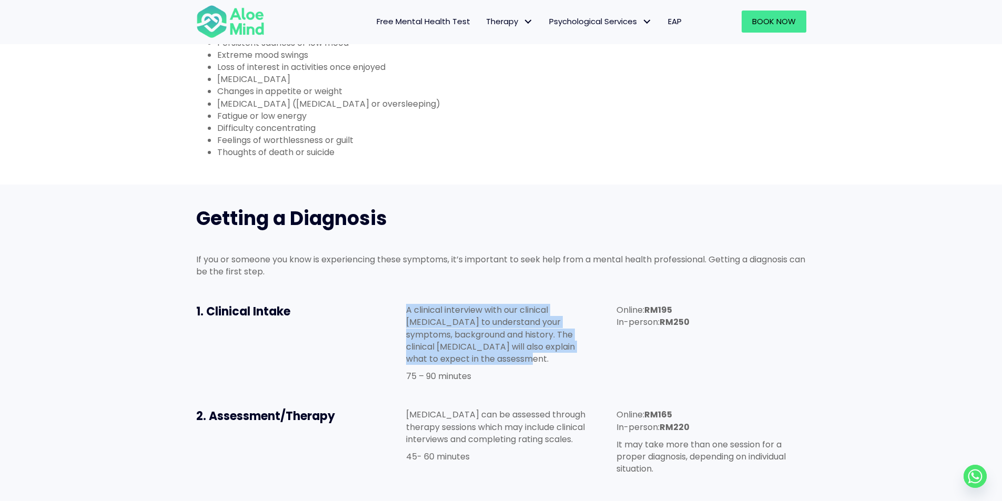
click at [484, 359] on p "A clinical interview with our clinical psychologist to understand your symptoms…" at bounding box center [500, 334] width 189 height 61
click at [490, 361] on p "A clinical interview with our clinical psychologist to understand your symptoms…" at bounding box center [500, 334] width 189 height 61
drag, startPoint x: 485, startPoint y: 359, endPoint x: 405, endPoint y: 304, distance: 96.9
click at [405, 304] on div "A clinical interview with our clinical psychologist to understand your symptoms…" at bounding box center [500, 345] width 210 height 105
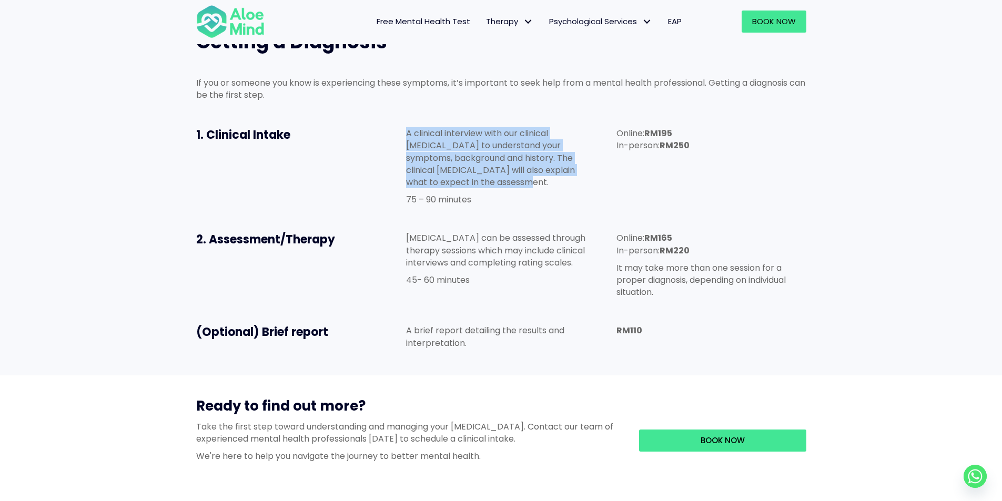
scroll to position [877, 0]
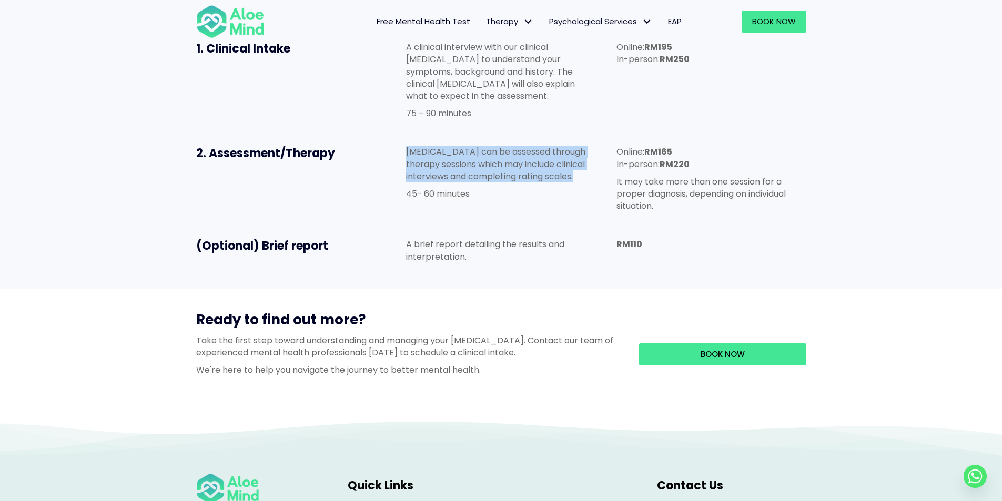
drag, startPoint x: 409, startPoint y: 149, endPoint x: 591, endPoint y: 178, distance: 184.8
click at [591, 178] on p "Mood disorders can be assessed through therapy sessions which may include clini…" at bounding box center [500, 164] width 189 height 37
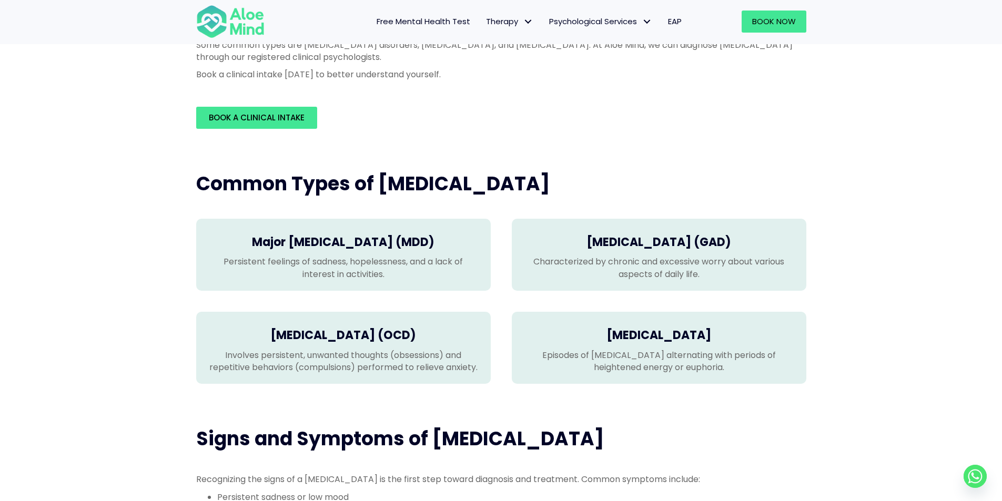
scroll to position [0, 0]
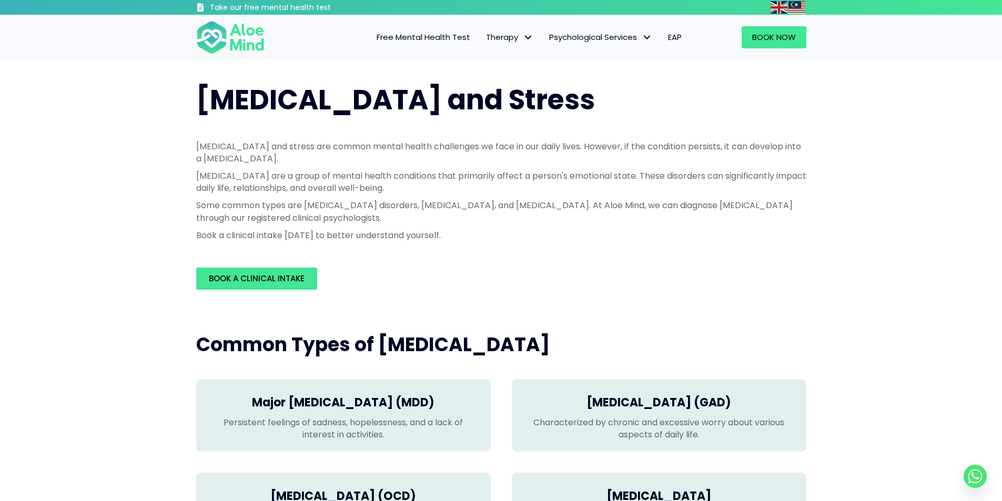
click at [445, 42] on span "Free Mental Health Test" at bounding box center [424, 37] width 94 height 11
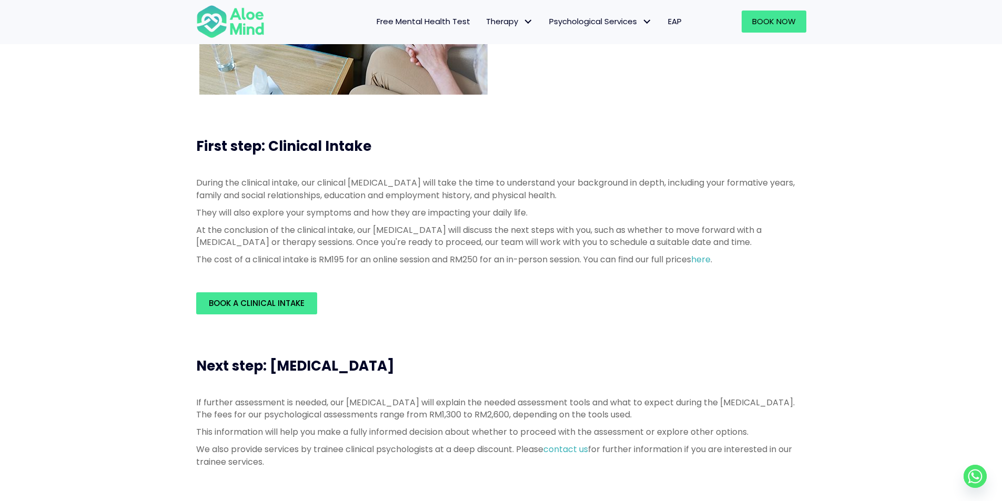
scroll to position [263, 0]
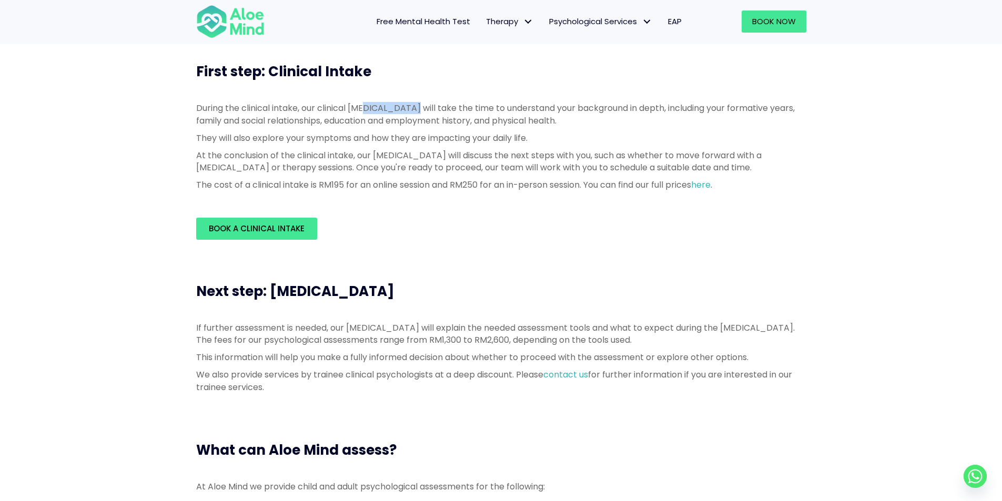
drag, startPoint x: 380, startPoint y: 110, endPoint x: 413, endPoint y: 112, distance: 33.7
click at [413, 112] on p "During the clinical intake, our clinical [MEDICAL_DATA] will take the time to u…" at bounding box center [501, 114] width 610 height 24
drag, startPoint x: 322, startPoint y: 108, endPoint x: 405, endPoint y: 113, distance: 83.7
click at [405, 113] on p "During the clinical intake, our clinical [MEDICAL_DATA] will take the time to u…" at bounding box center [501, 114] width 610 height 24
drag, startPoint x: 372, startPoint y: 154, endPoint x: 390, endPoint y: 157, distance: 18.3
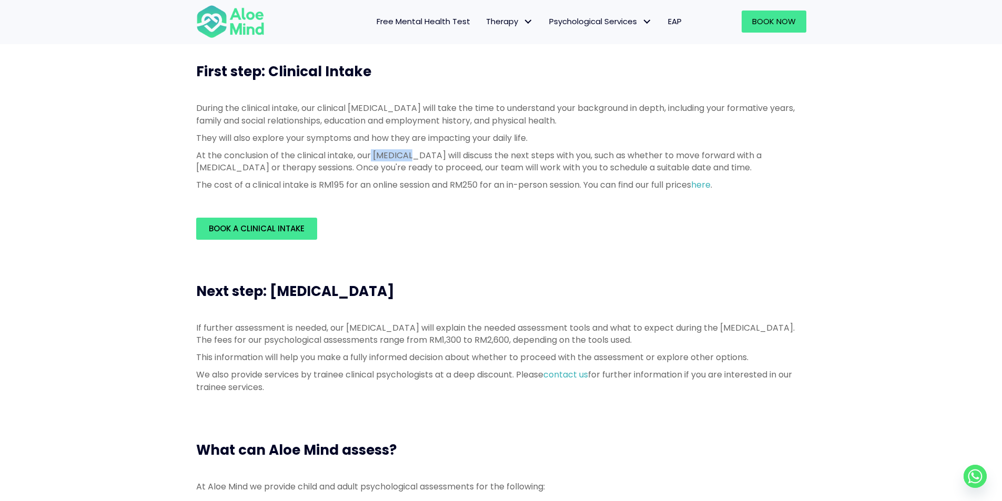
click at [408, 158] on p "At the conclusion of the clinical intake, our [MEDICAL_DATA] will discuss the n…" at bounding box center [501, 161] width 610 height 24
click at [289, 163] on p "At the conclusion of the clinical intake, our psychologist will discuss the nex…" at bounding box center [501, 161] width 610 height 24
drag, startPoint x: 198, startPoint y: 169, endPoint x: 308, endPoint y: 167, distance: 109.9
click at [308, 167] on p "At the conclusion of the clinical intake, our psychologist will discuss the nex…" at bounding box center [501, 161] width 610 height 24
drag, startPoint x: 344, startPoint y: 167, endPoint x: 397, endPoint y: 174, distance: 52.4
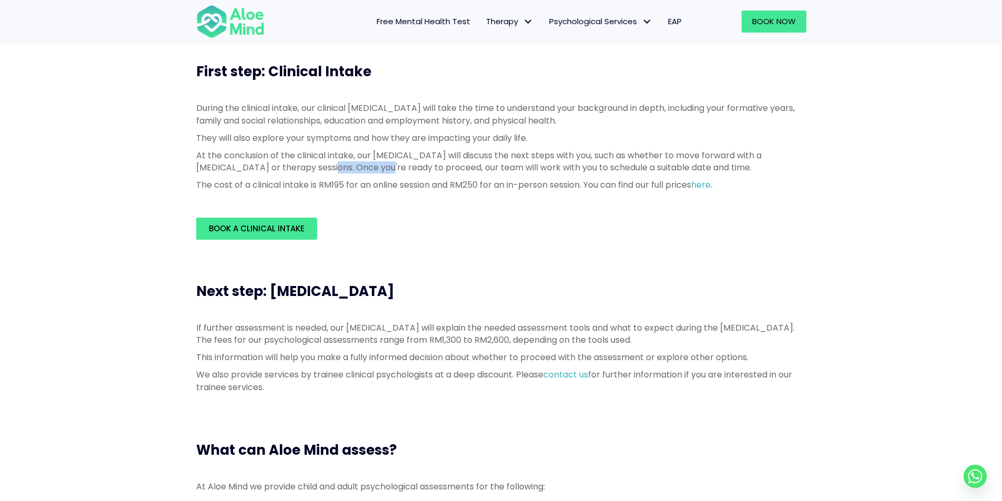
click at [397, 174] on p "At the conclusion of the clinical intake, our psychologist will discuss the nex…" at bounding box center [501, 161] width 610 height 24
drag, startPoint x: 401, startPoint y: 134, endPoint x: 504, endPoint y: 139, distance: 103.2
click at [504, 138] on p "They will also explore your symptoms and how they are impacting your daily life." at bounding box center [501, 138] width 610 height 12
drag, startPoint x: 322, startPoint y: 184, endPoint x: 344, endPoint y: 184, distance: 21.6
click at [344, 184] on p "The cost of a clinical intake is RM195 for an online session and RM250 for an i…" at bounding box center [501, 185] width 610 height 12
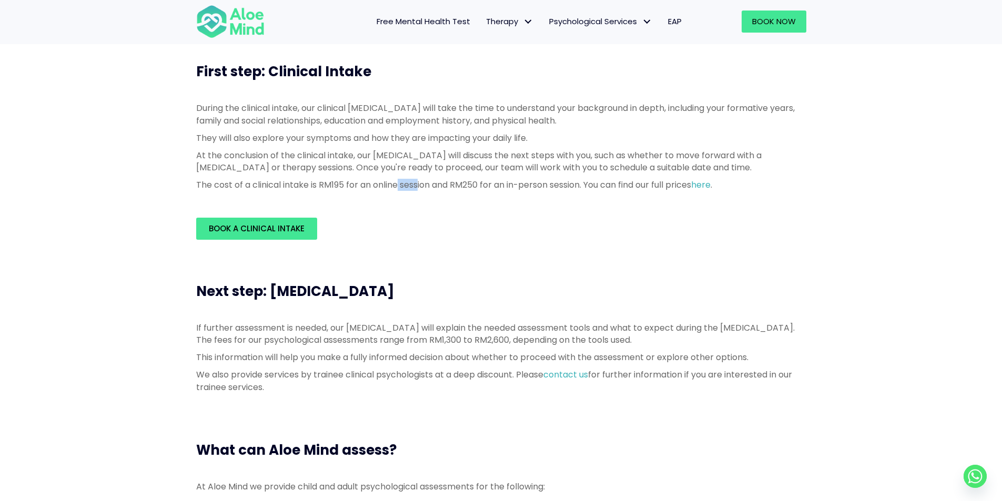
drag, startPoint x: 398, startPoint y: 185, endPoint x: 420, endPoint y: 185, distance: 22.1
click at [420, 185] on p "The cost of a clinical intake is RM195 for an online session and RM250 for an i…" at bounding box center [501, 185] width 610 height 12
drag, startPoint x: 465, startPoint y: 186, endPoint x: 483, endPoint y: 186, distance: 17.4
click at [483, 186] on p "The cost of a clinical intake is RM195 for an online session and RM250 for an i…" at bounding box center [501, 185] width 610 height 12
click at [586, 186] on p "The cost of a clinical intake is RM195 for an online session and RM250 for an i…" at bounding box center [501, 185] width 610 height 12
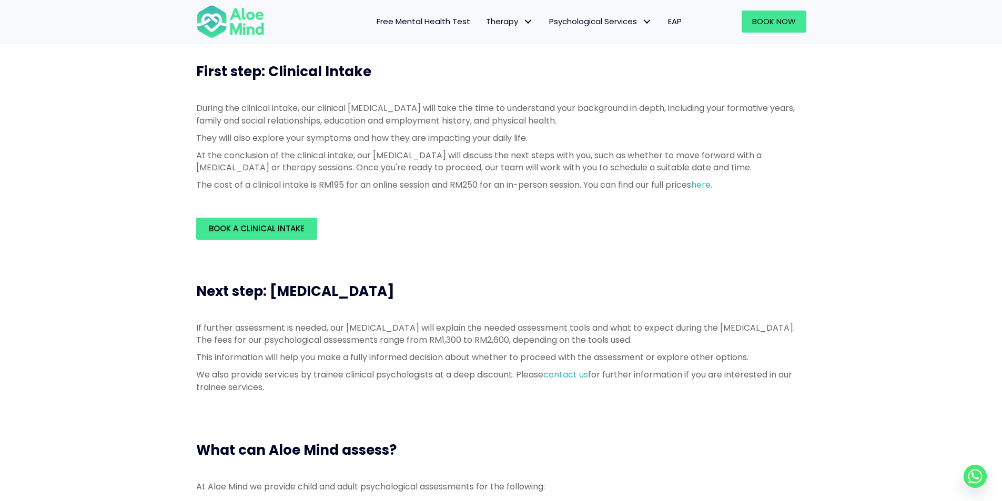
click at [450, 191] on div "During the clinical intake, our clinical psychologist will take the time to und…" at bounding box center [501, 149] width 610 height 94
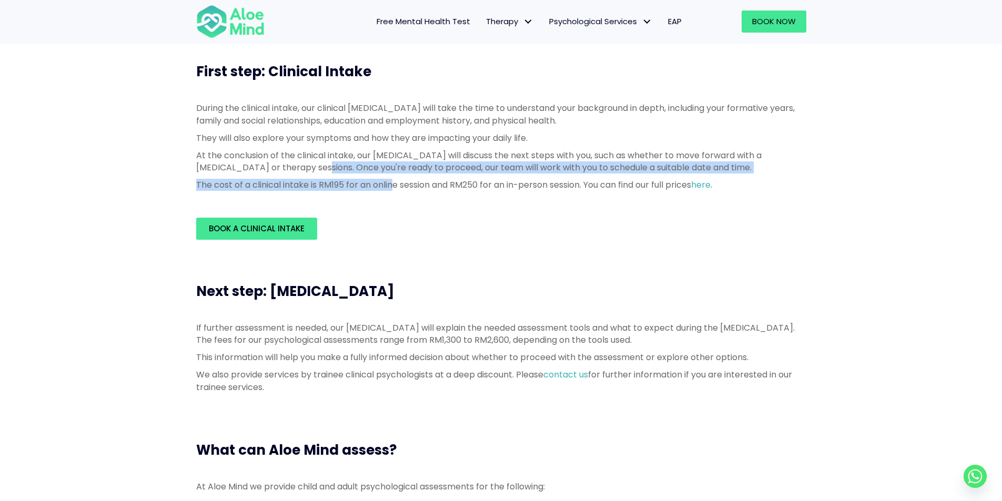
drag, startPoint x: 336, startPoint y: 169, endPoint x: 397, endPoint y: 180, distance: 62.0
click at [397, 180] on div "During the clinical intake, our clinical psychologist will take the time to und…" at bounding box center [501, 146] width 610 height 89
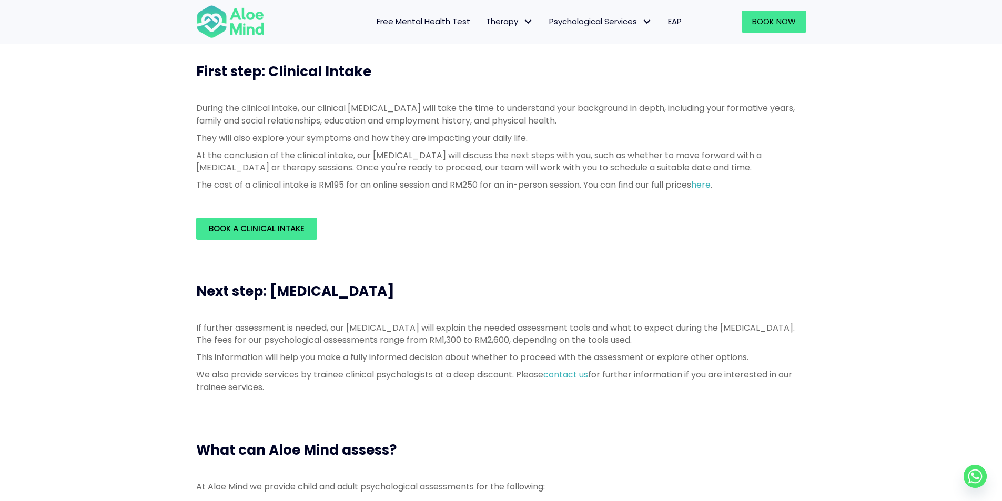
click at [398, 134] on p "They will also explore your symptoms and how they are impacting your daily life." at bounding box center [501, 138] width 610 height 12
drag, startPoint x: 421, startPoint y: 106, endPoint x: 654, endPoint y: 109, distance: 232.5
click at [654, 109] on p "During the clinical intake, our clinical [MEDICAL_DATA] will take the time to u…" at bounding box center [501, 114] width 610 height 24
drag, startPoint x: 655, startPoint y: 105, endPoint x: 323, endPoint y: 116, distance: 331.5
click at [323, 116] on p "During the clinical intake, our clinical [MEDICAL_DATA] will take the time to u…" at bounding box center [501, 114] width 610 height 24
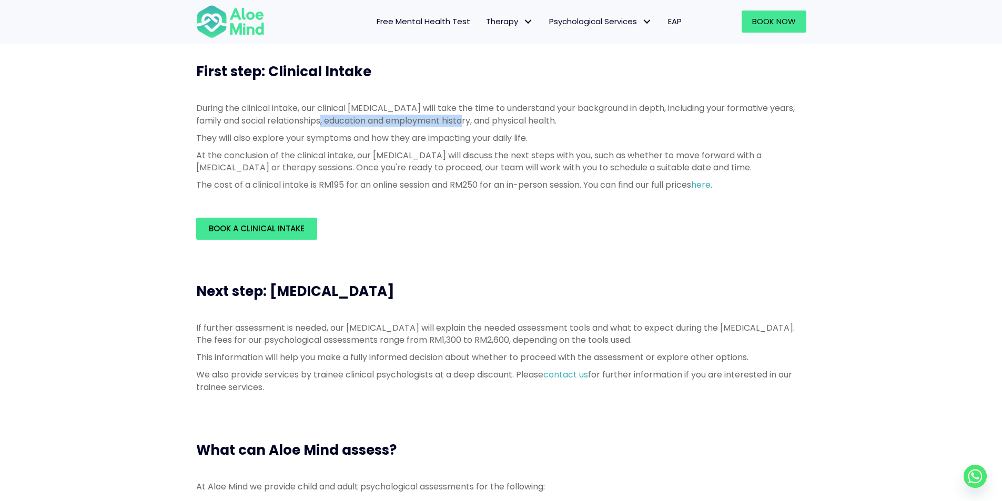
drag, startPoint x: 328, startPoint y: 119, endPoint x: 476, endPoint y: 120, distance: 147.8
click at [476, 120] on p "During the clinical intake, our clinical [MEDICAL_DATA] will take the time to u…" at bounding box center [501, 114] width 610 height 24
drag, startPoint x: 481, startPoint y: 121, endPoint x: 563, endPoint y: 124, distance: 81.6
click at [563, 124] on p "During the clinical intake, our clinical [MEDICAL_DATA] will take the time to u…" at bounding box center [501, 114] width 610 height 24
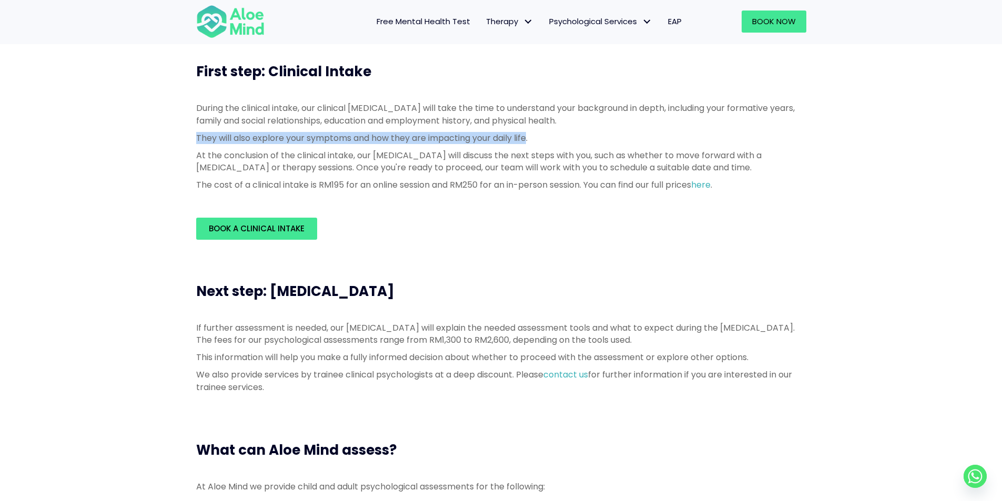
drag, startPoint x: 197, startPoint y: 139, endPoint x: 531, endPoint y: 138, distance: 333.9
click at [531, 138] on p "They will also explore your symptoms and how they are impacting your daily life." at bounding box center [501, 138] width 610 height 12
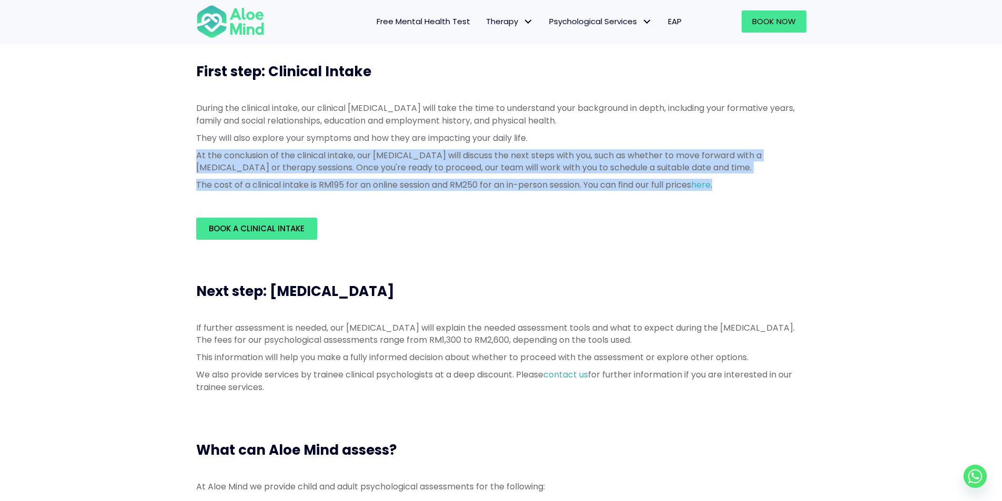
drag, startPoint x: 198, startPoint y: 157, endPoint x: 725, endPoint y: 200, distance: 528.7
click at [725, 200] on div "During the clinical intake, our clinical psychologist will take the time to und…" at bounding box center [501, 149] width 631 height 115
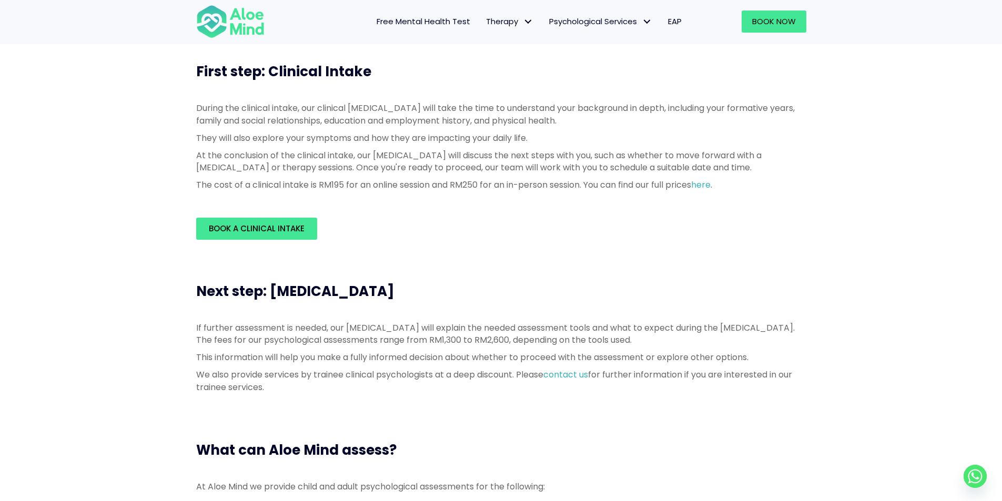
click at [654, 215] on div "Book a Clinical Intake" at bounding box center [501, 228] width 631 height 43
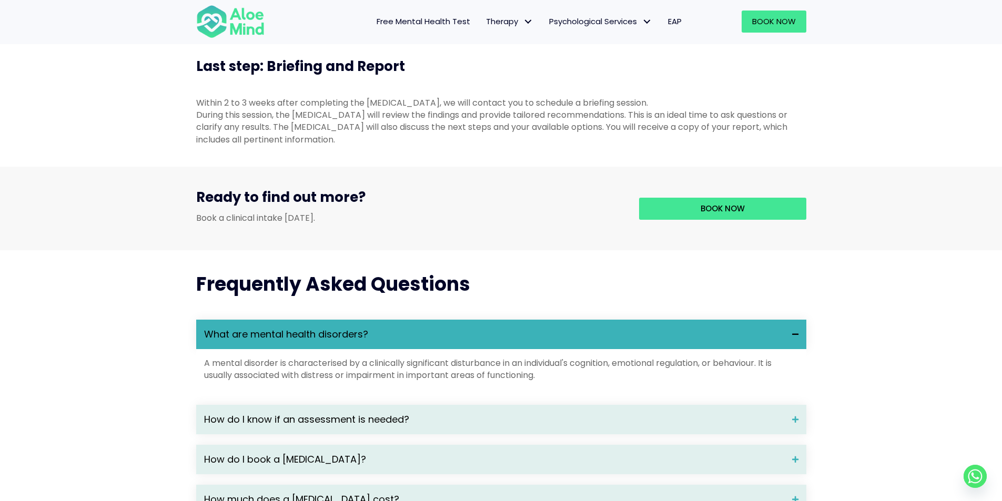
scroll to position [1315, 0]
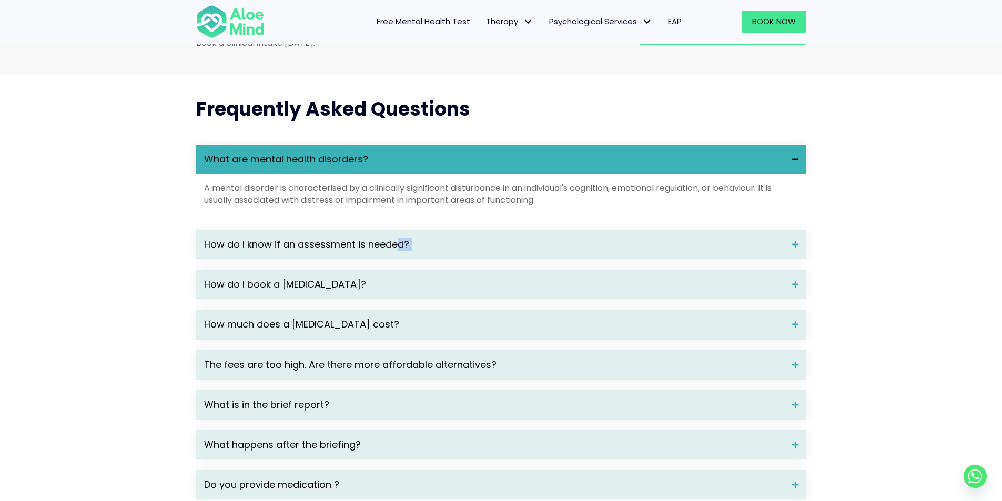
drag, startPoint x: 399, startPoint y: 266, endPoint x: 139, endPoint y: 280, distance: 260.1
click at [139, 280] on div "Frequently Asked Questions What are mental health disorders? A mental disorder …" at bounding box center [501, 303] width 1002 height 456
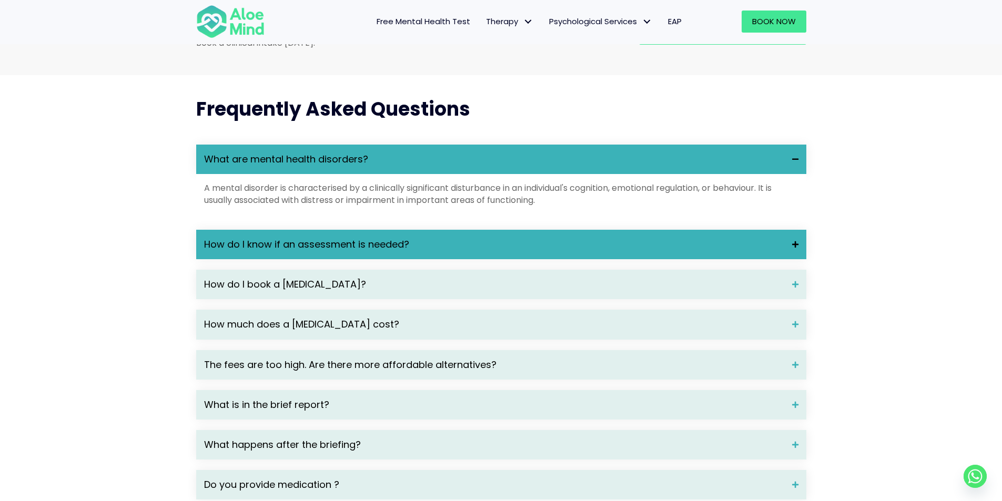
click at [233, 251] on span "How do I know if an assessment is needed?" at bounding box center [494, 245] width 580 height 14
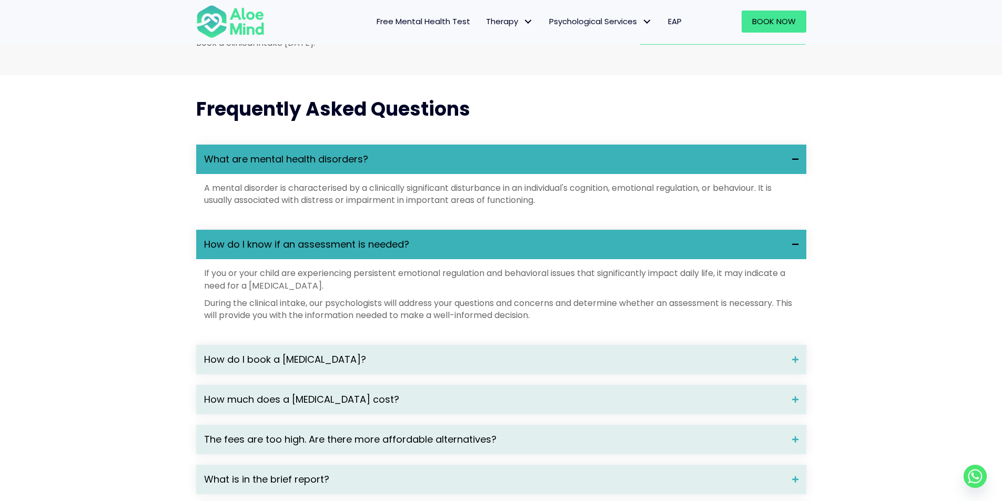
click at [256, 166] on span "What are mental health disorders?" at bounding box center [494, 160] width 580 height 14
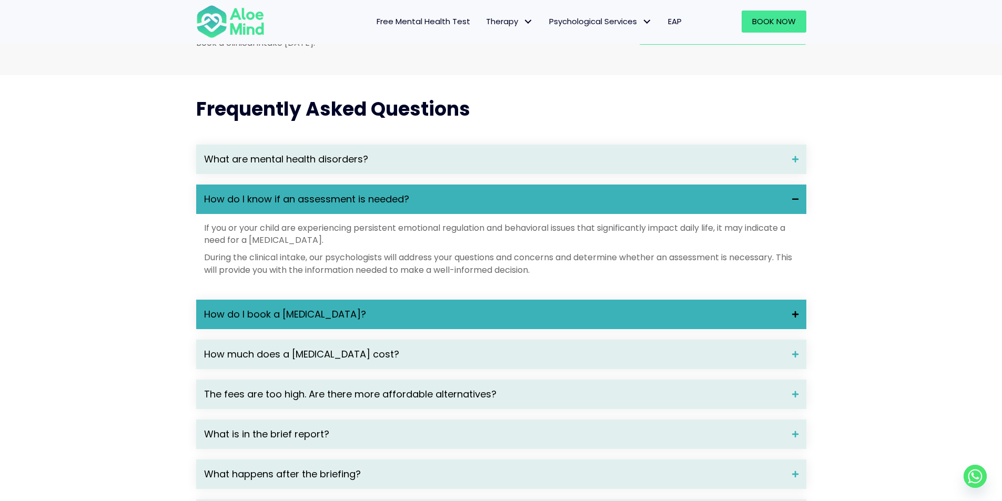
click at [277, 321] on span "How do I book a [MEDICAL_DATA]?" at bounding box center [494, 315] width 580 height 14
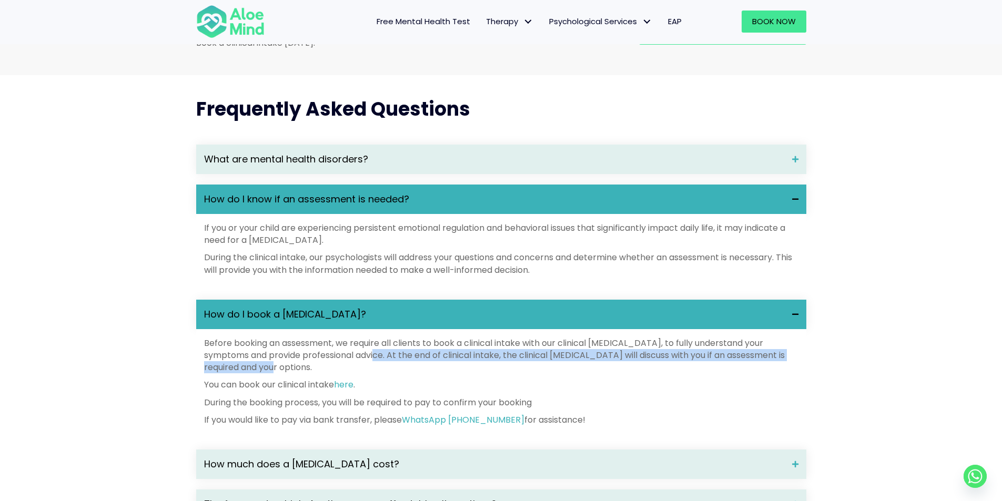
drag, startPoint x: 294, startPoint y: 378, endPoint x: 384, endPoint y: 375, distance: 90.0
click at [384, 374] on p "Before booking an assessment, we require all clients to book a clinical intake …" at bounding box center [501, 355] width 594 height 37
click at [391, 374] on p "Before booking an assessment, we require all clients to book a clinical intake …" at bounding box center [501, 355] width 594 height 37
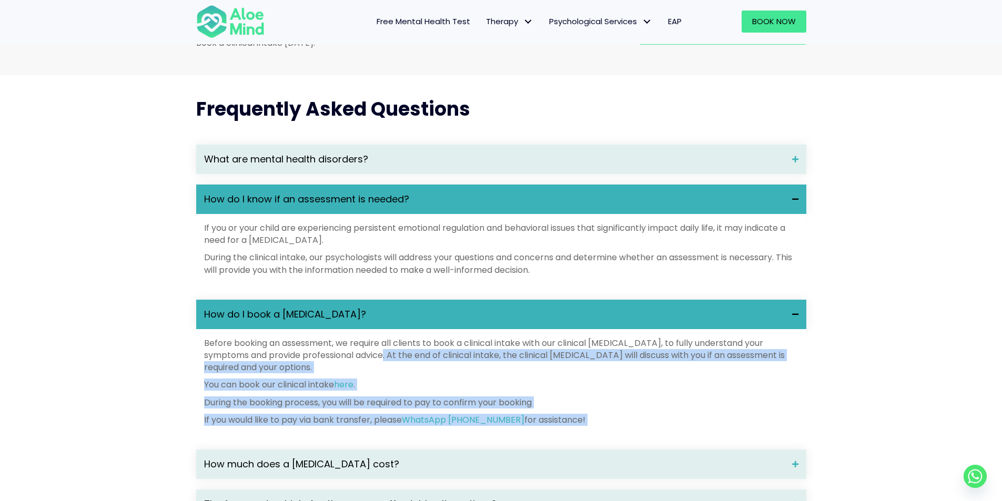
drag, startPoint x: 391, startPoint y: 373, endPoint x: 578, endPoint y: 431, distance: 195.9
click at [578, 426] on div "Before booking an assessment, we require all clients to book a clinical intake …" at bounding box center [501, 381] width 594 height 89
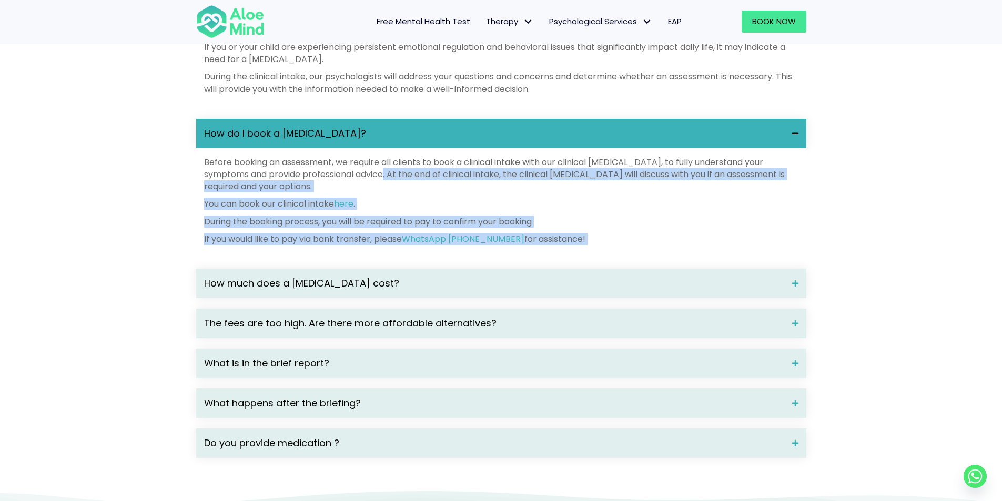
scroll to position [1665, 0]
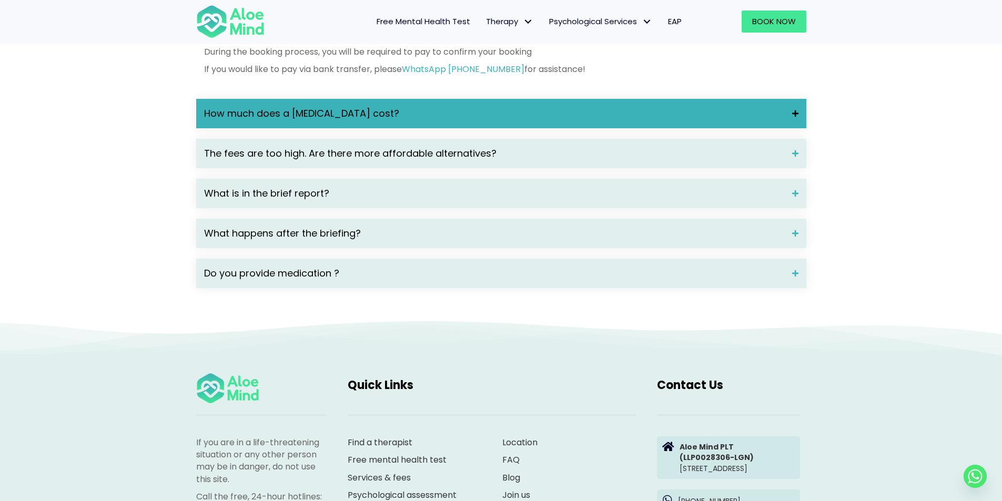
click at [291, 120] on span "How much does a [MEDICAL_DATA] cost?" at bounding box center [494, 114] width 580 height 14
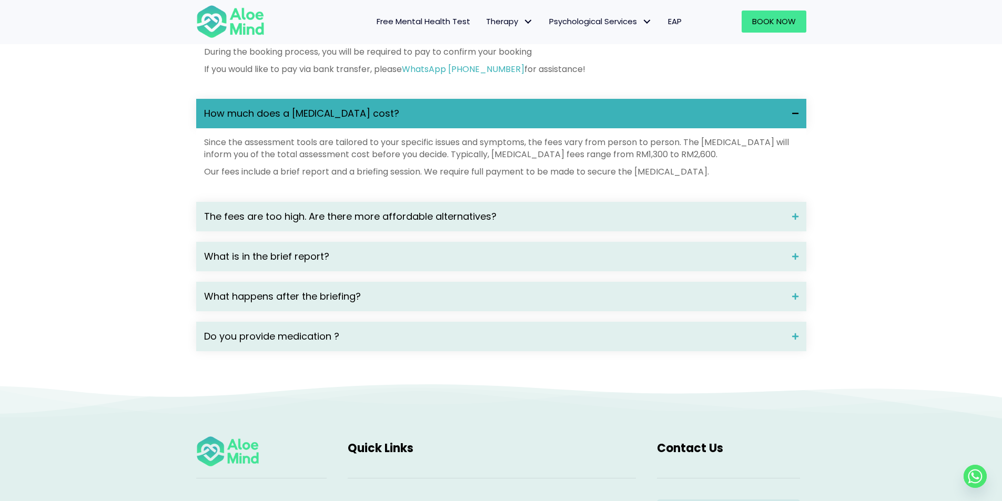
drag, startPoint x: 200, startPoint y: 185, endPoint x: 789, endPoint y: 182, distance: 588.5
click at [789, 182] on div "Since the assessment tools are tailored to your specific issues and symptoms, t…" at bounding box center [501, 159] width 610 height 63
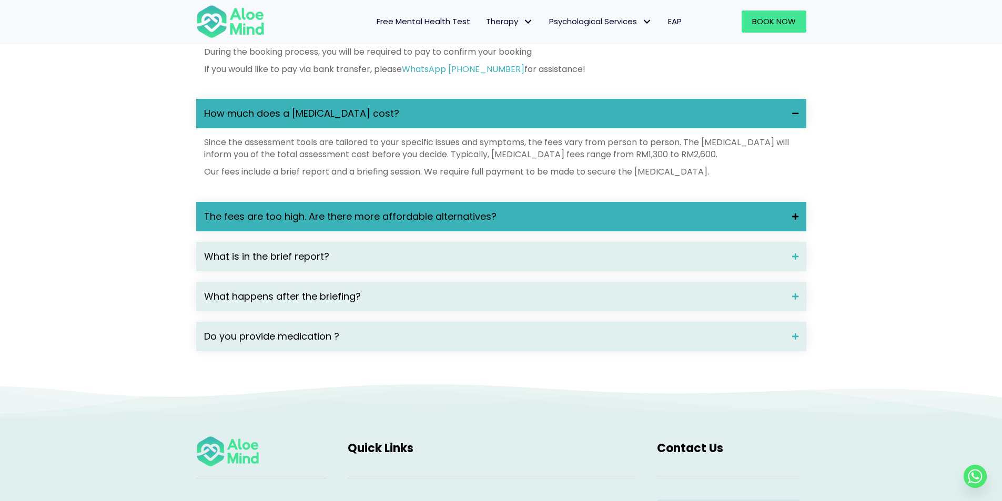
click at [558, 231] on div "The fees are too high. Are there more affordable alternatives?" at bounding box center [501, 216] width 610 height 29
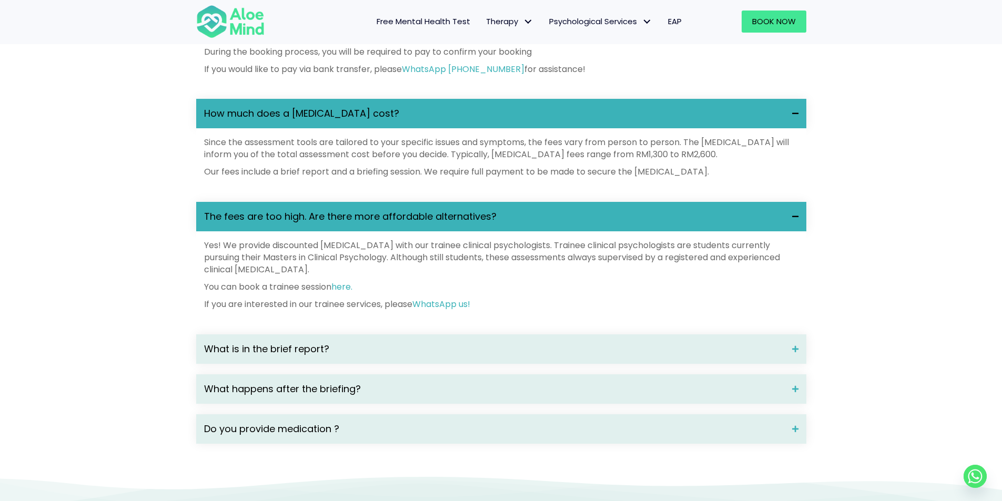
click at [558, 231] on div "The fees are too high. Are there more affordable alternatives?" at bounding box center [501, 216] width 610 height 29
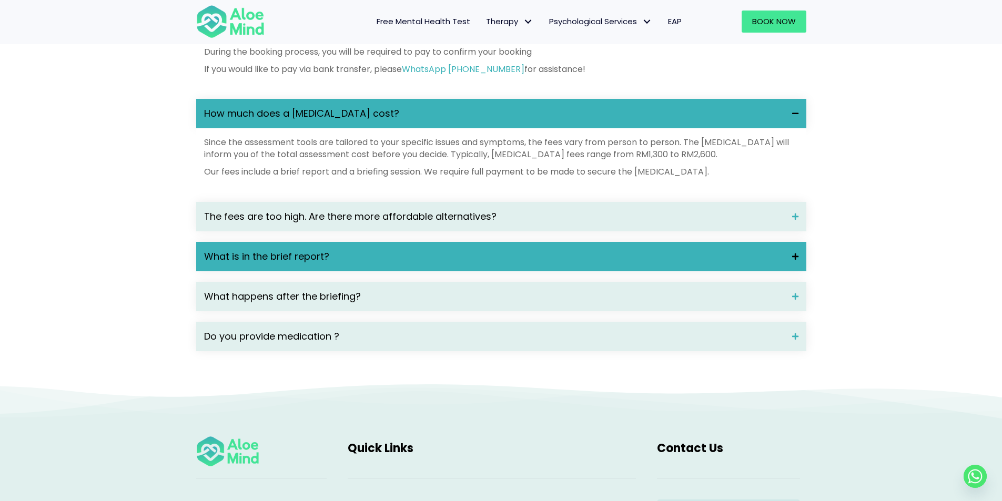
click at [529, 271] on div "What is in the brief report?" at bounding box center [501, 256] width 610 height 29
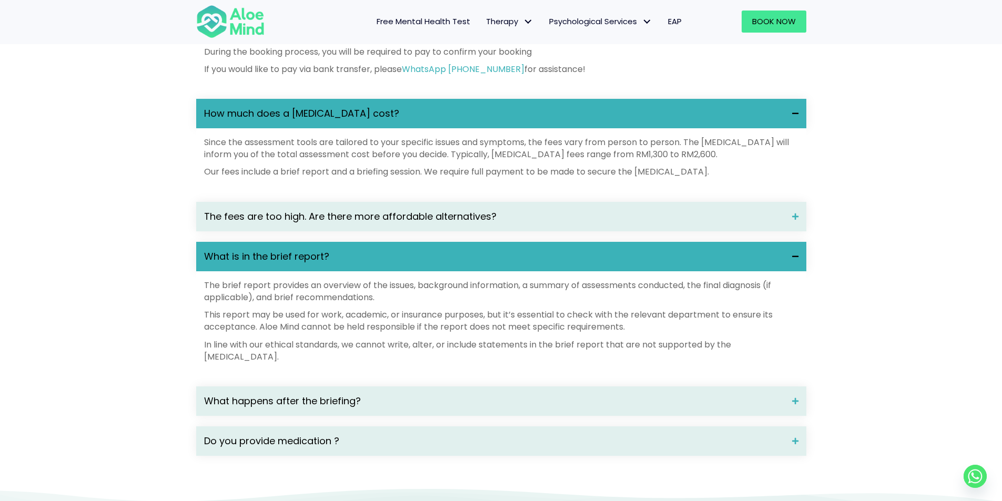
click at [529, 271] on div "What is in the brief report?" at bounding box center [501, 256] width 610 height 29
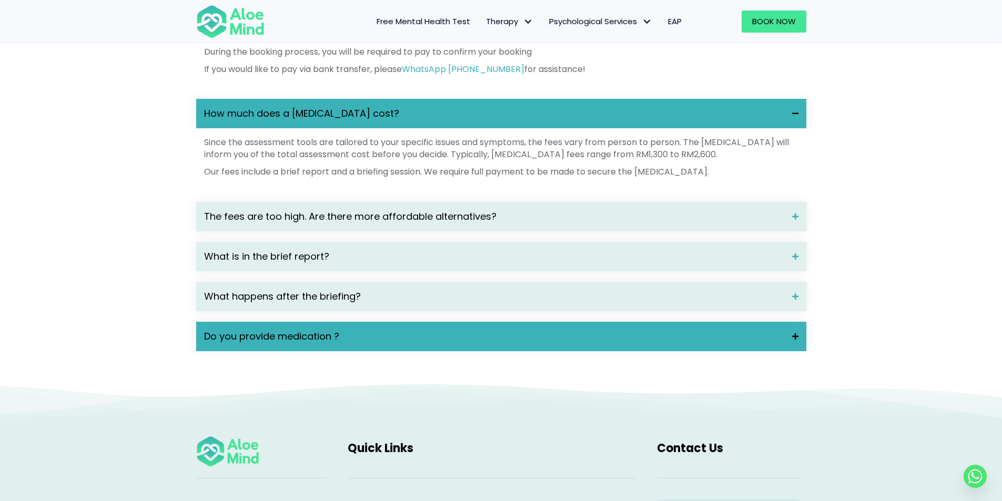
click at [452, 343] on span "Do you provide medication ?" at bounding box center [494, 337] width 580 height 14
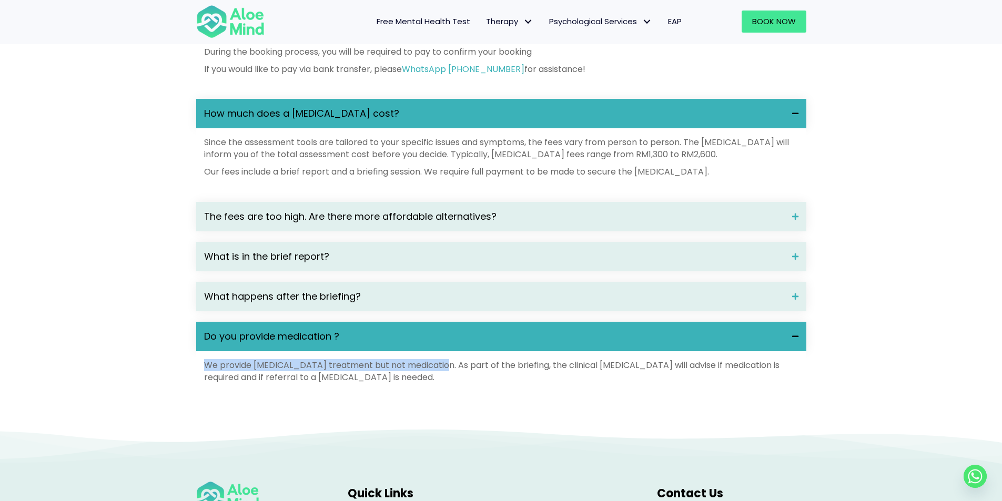
drag, startPoint x: 206, startPoint y: 382, endPoint x: 445, endPoint y: 385, distance: 239.8
click at [445, 383] on p "We provide [MEDICAL_DATA] treatment but not medication. As part of the briefing…" at bounding box center [501, 371] width 594 height 24
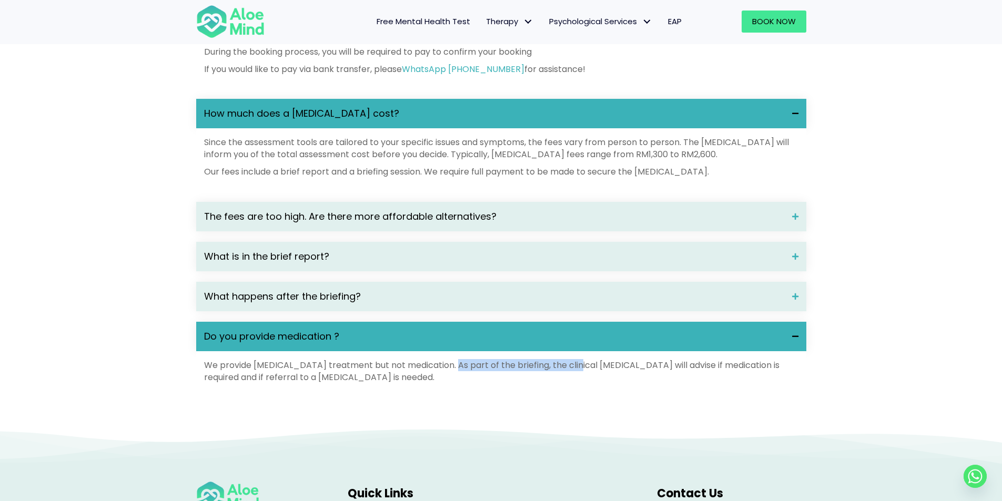
drag, startPoint x: 455, startPoint y: 381, endPoint x: 571, endPoint y: 387, distance: 115.3
click at [575, 383] on p "We provide [MEDICAL_DATA] treatment but not medication. As part of the briefing…" at bounding box center [501, 371] width 594 height 24
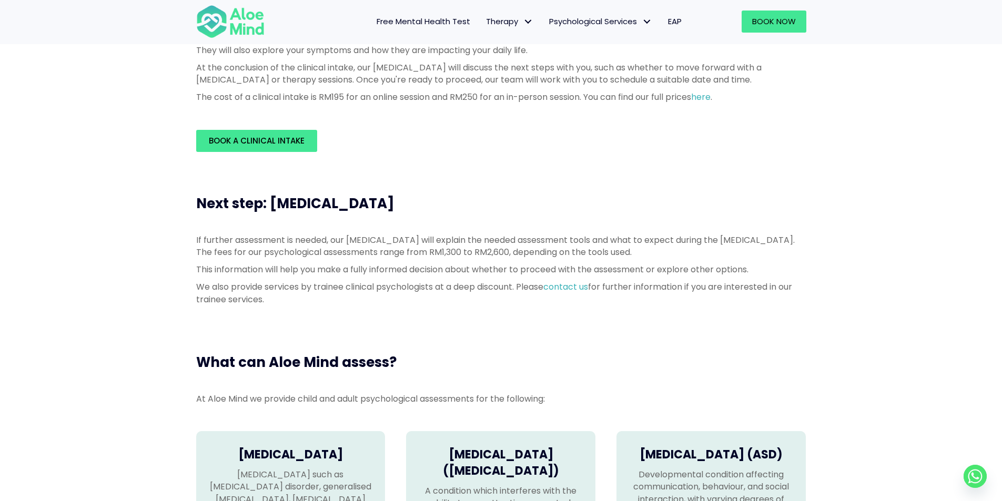
scroll to position [263, 0]
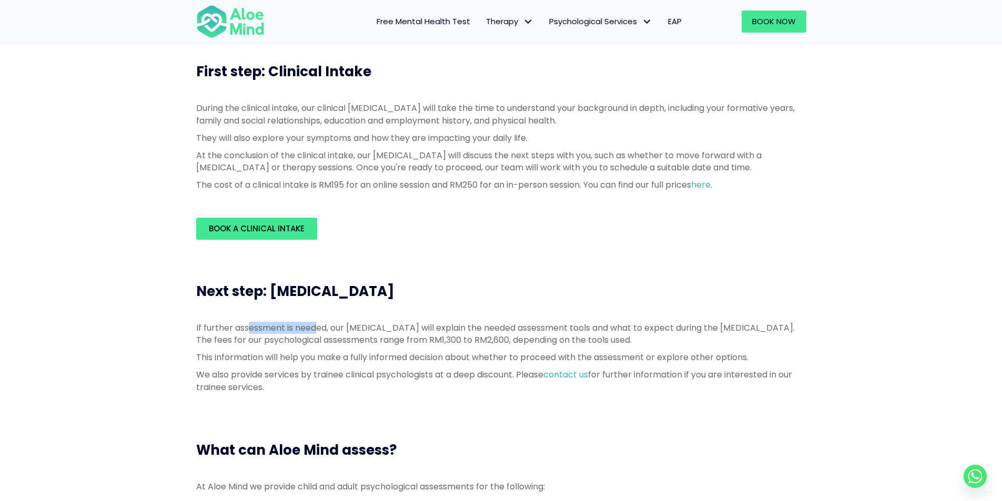
drag, startPoint x: 248, startPoint y: 323, endPoint x: 317, endPoint y: 327, distance: 69.0
click at [317, 327] on p "If further assessment is needed, our [MEDICAL_DATA] will explain the needed ass…" at bounding box center [501, 334] width 610 height 24
drag, startPoint x: 343, startPoint y: 335, endPoint x: 360, endPoint y: 340, distance: 17.6
click at [360, 340] on p "If further assessment is needed, our [MEDICAL_DATA] will explain the needed ass…" at bounding box center [501, 334] width 610 height 24
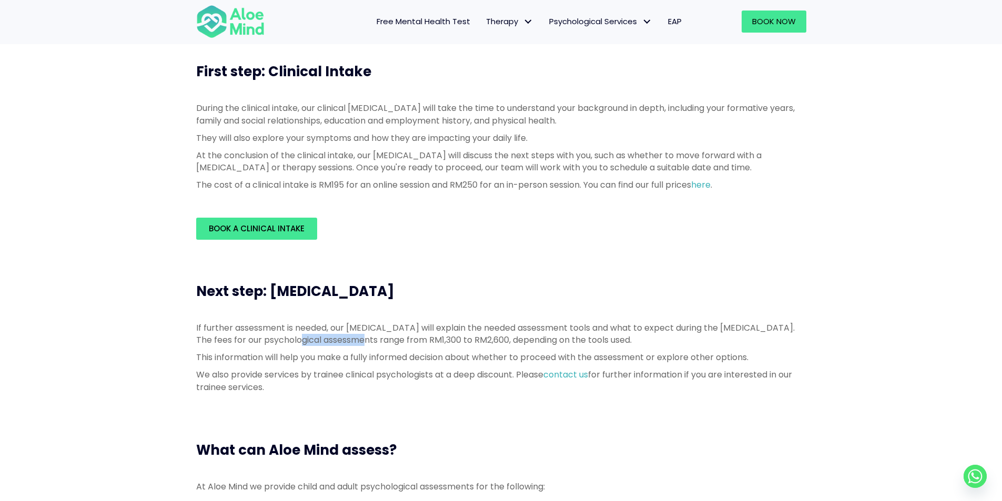
click at [360, 340] on p "If further assessment is needed, our [MEDICAL_DATA] will explain the needed ass…" at bounding box center [501, 334] width 610 height 24
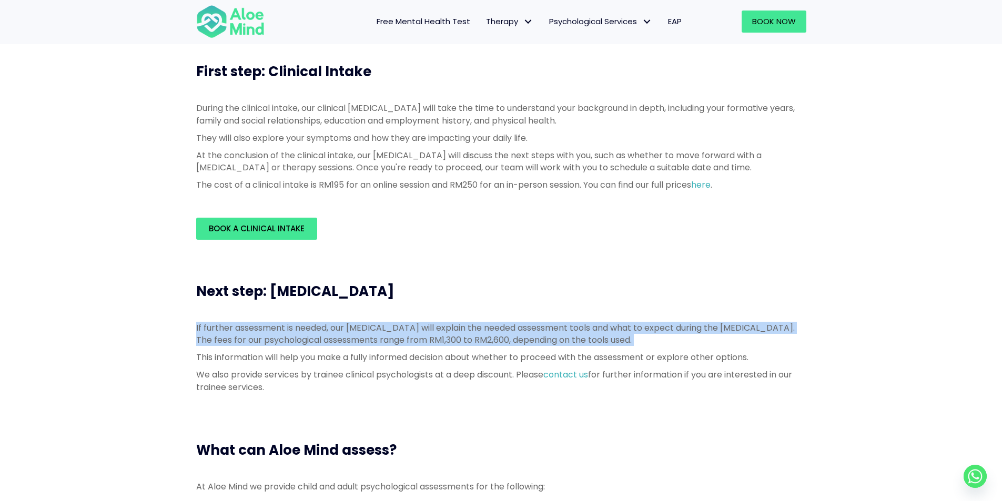
click at [360, 340] on p "If further assessment is needed, our [MEDICAL_DATA] will explain the needed ass…" at bounding box center [501, 334] width 610 height 24
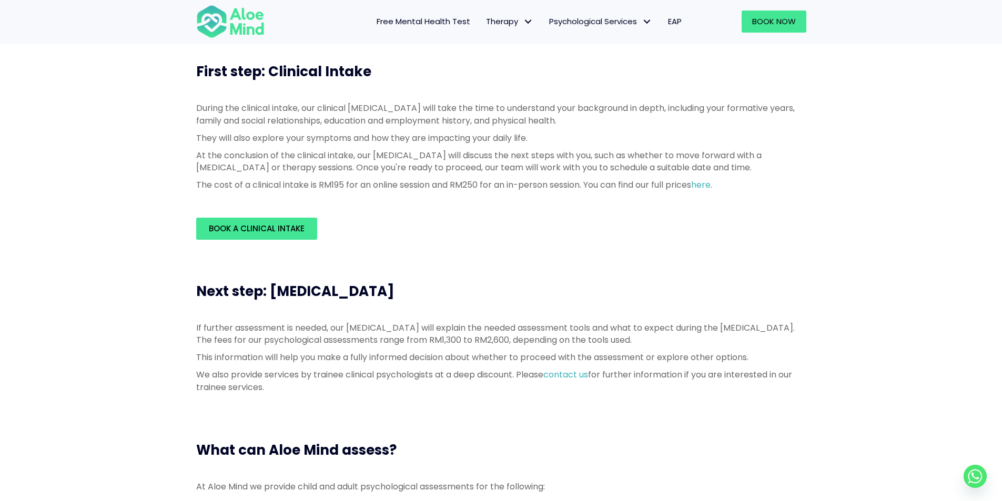
click at [309, 354] on p "This information will help you make a fully informed decision about whether to …" at bounding box center [501, 357] width 610 height 12
drag, startPoint x: 255, startPoint y: 339, endPoint x: 688, endPoint y: 341, distance: 433.3
click at [688, 341] on p "If further assessment is needed, our [MEDICAL_DATA] will explain the needed ass…" at bounding box center [501, 334] width 610 height 24
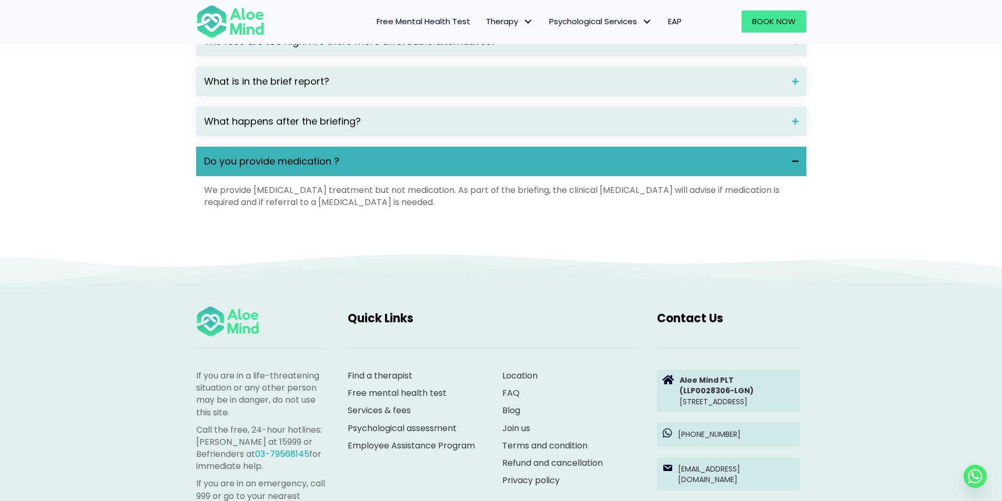
scroll to position [1928, 0]
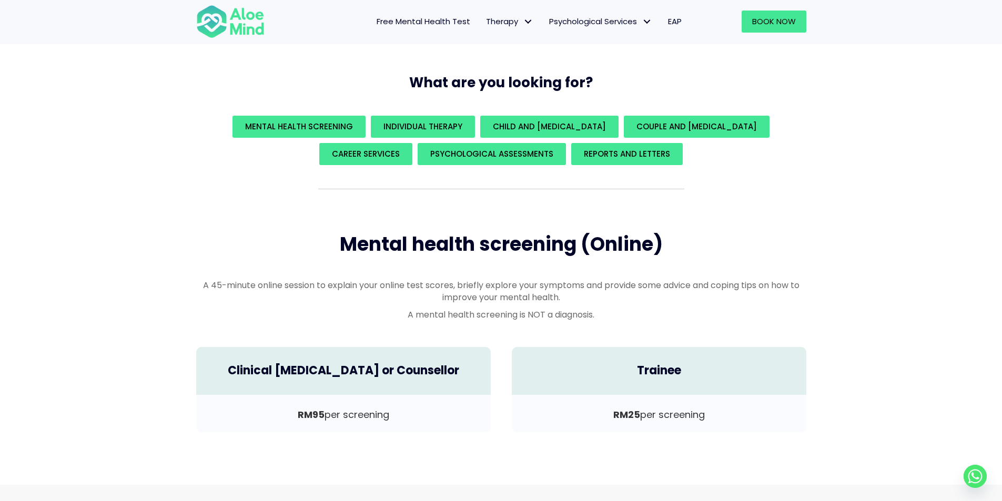
scroll to position [175, 0]
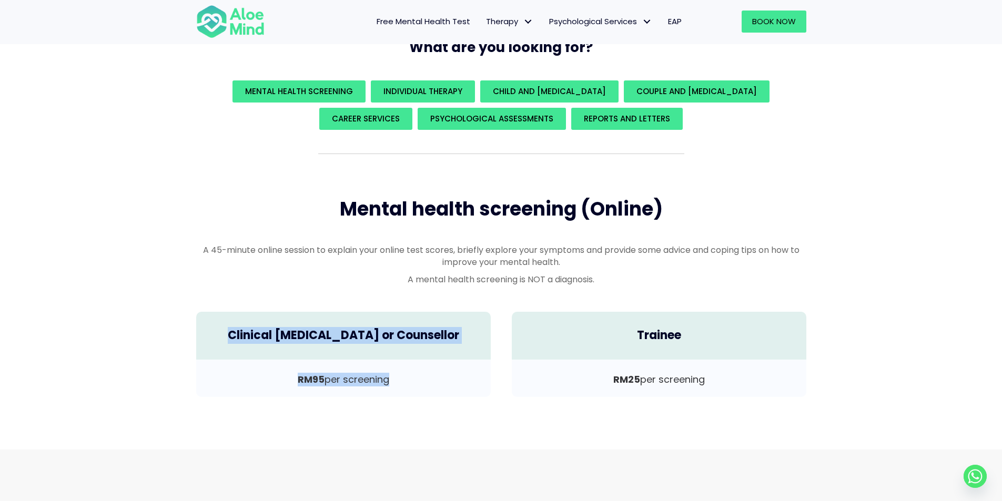
drag, startPoint x: 394, startPoint y: 387, endPoint x: 238, endPoint y: 332, distance: 165.7
click at [238, 332] on div "Clinical [MEDICAL_DATA] or Counsellor RM95 per screening" at bounding box center [344, 354] width 316 height 106
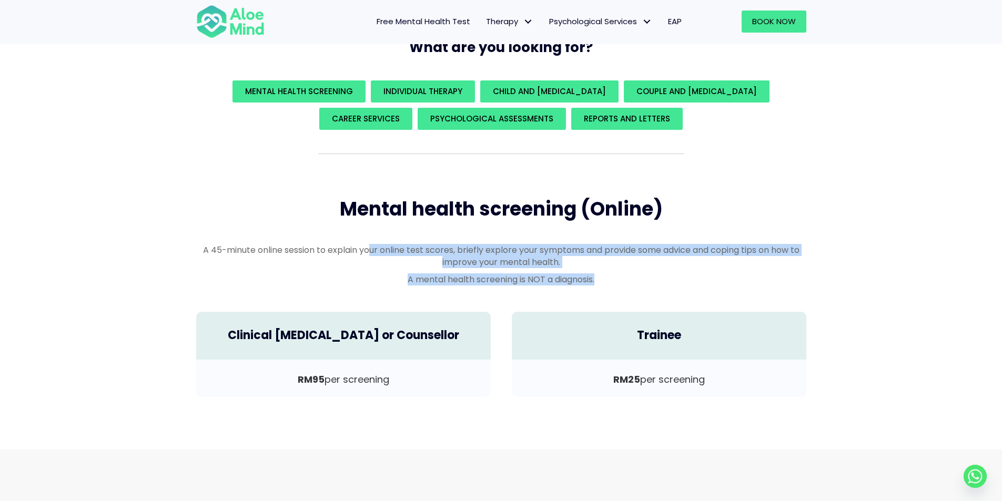
drag, startPoint x: 369, startPoint y: 249, endPoint x: 631, endPoint y: 271, distance: 263.3
click at [631, 271] on div "A 45-minute online session to explain your online test scores, briefly explore …" at bounding box center [501, 265] width 610 height 42
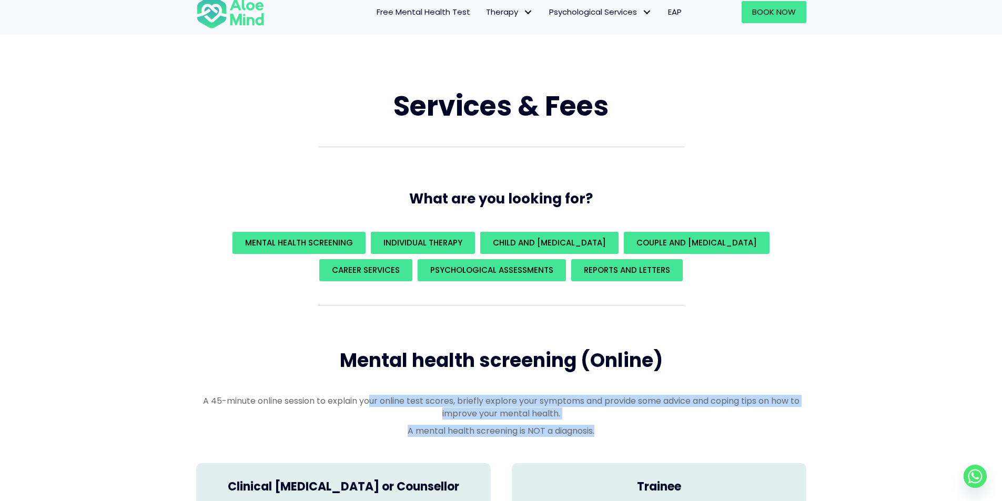
scroll to position [0, 0]
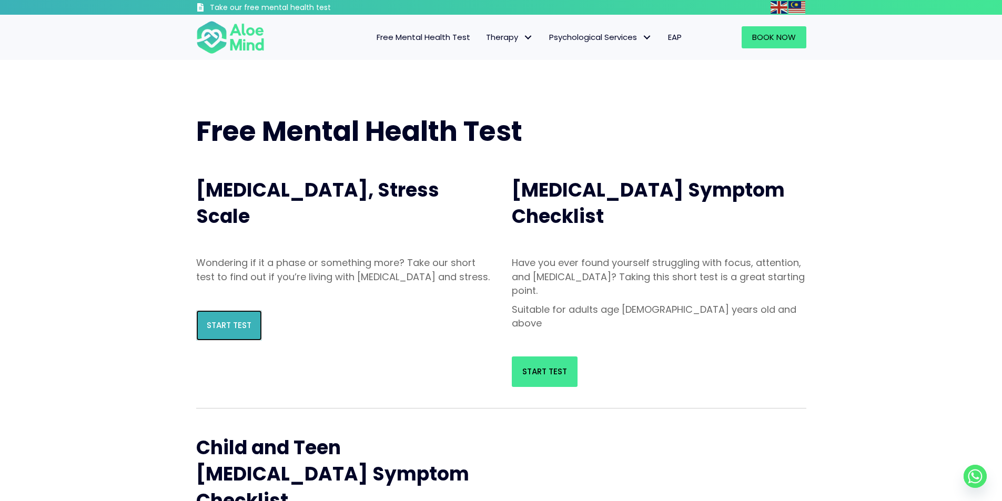
click at [232, 331] on span "Start Test" at bounding box center [229, 325] width 45 height 11
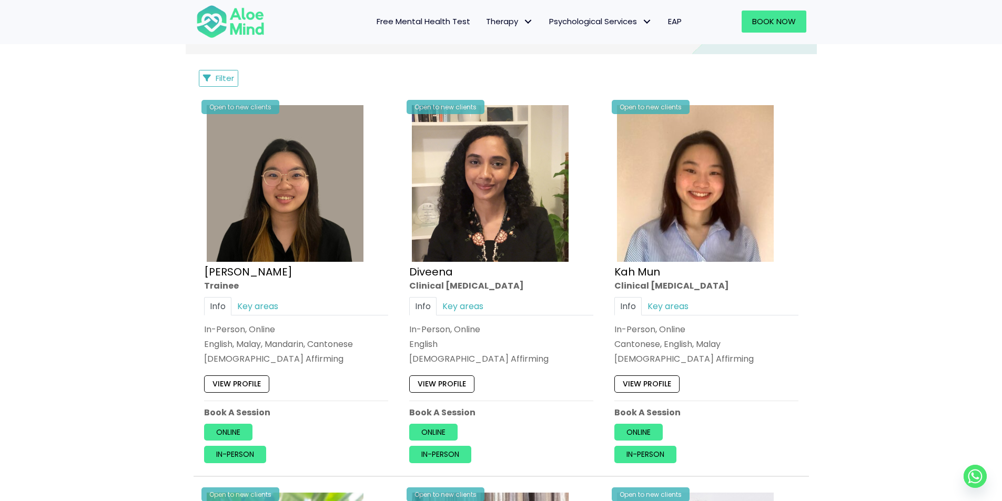
scroll to position [526, 0]
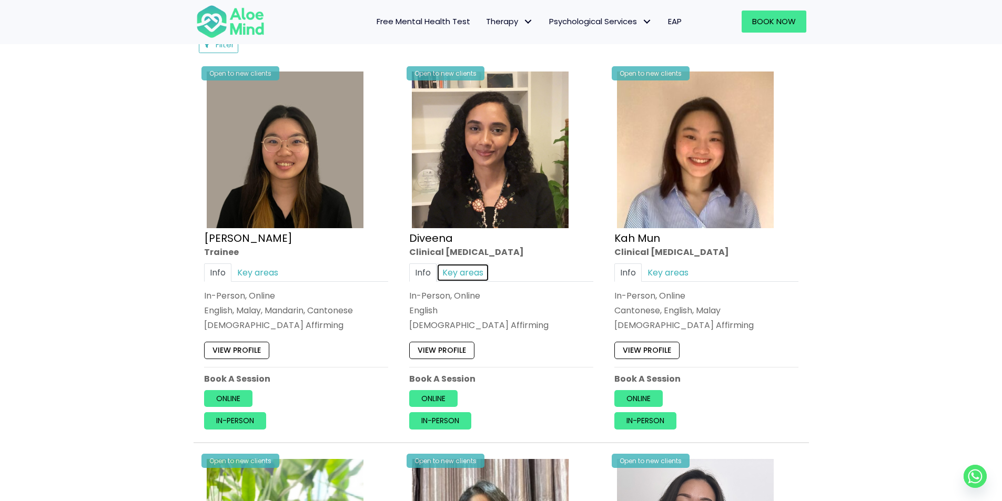
click at [457, 275] on link "Key areas" at bounding box center [462, 272] width 53 height 18
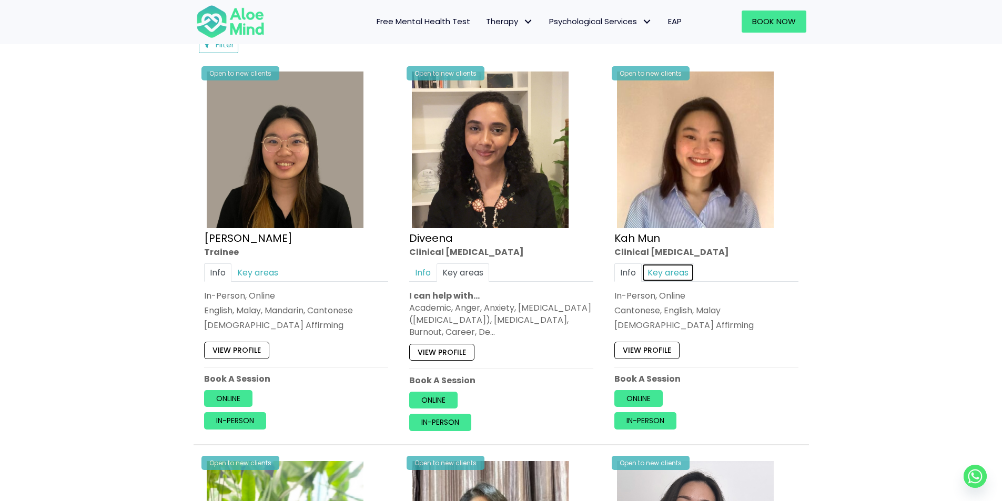
click at [674, 273] on link "Key areas" at bounding box center [668, 272] width 53 height 18
click at [630, 268] on link "Info" at bounding box center [627, 272] width 27 height 18
click at [424, 274] on link "Info" at bounding box center [422, 272] width 27 height 18
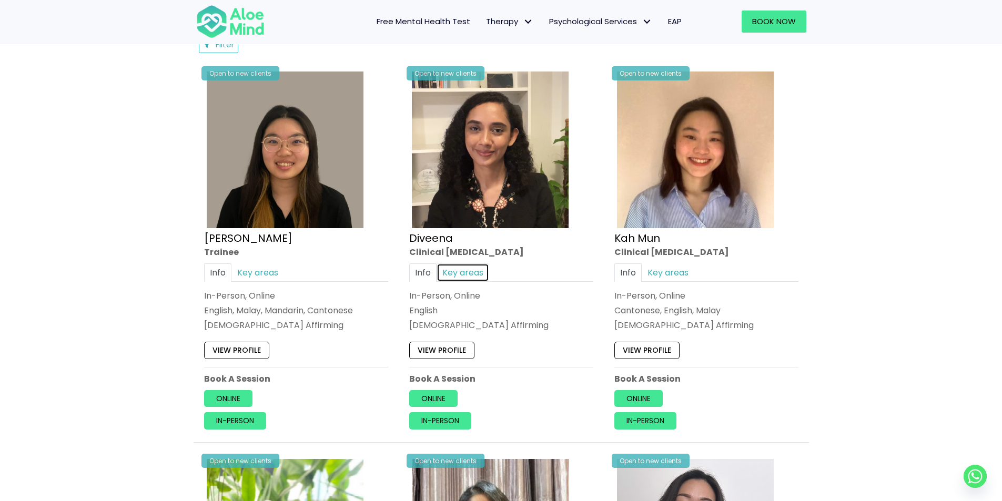
click at [464, 272] on link "Key areas" at bounding box center [462, 272] width 53 height 18
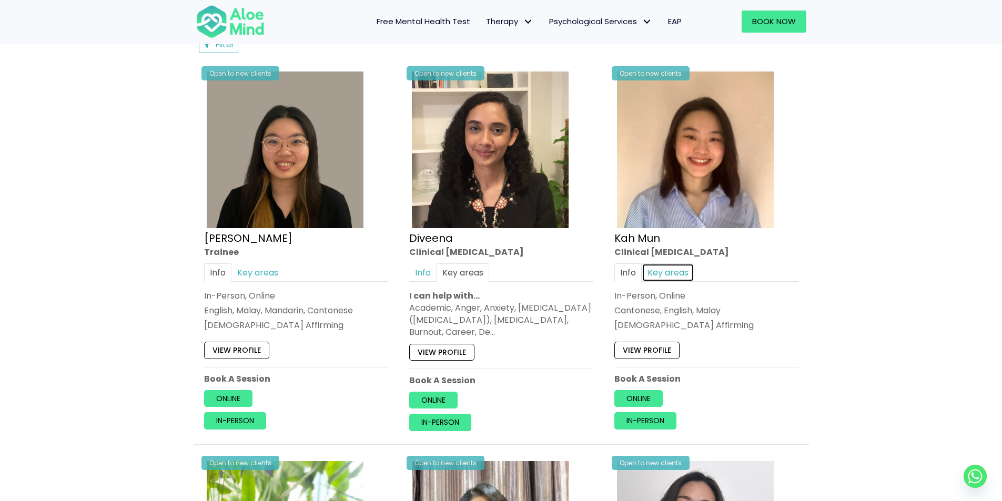
click at [669, 273] on link "Key areas" at bounding box center [668, 272] width 53 height 18
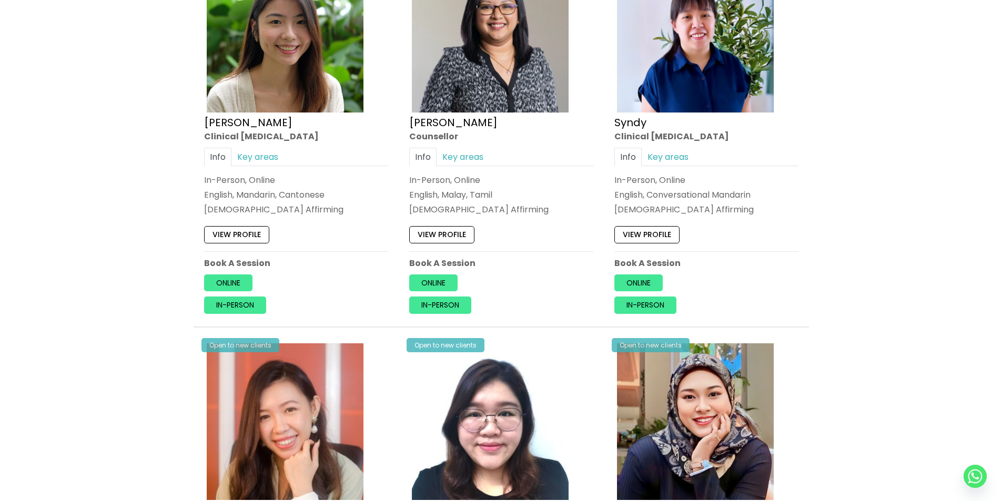
scroll to position [0, 0]
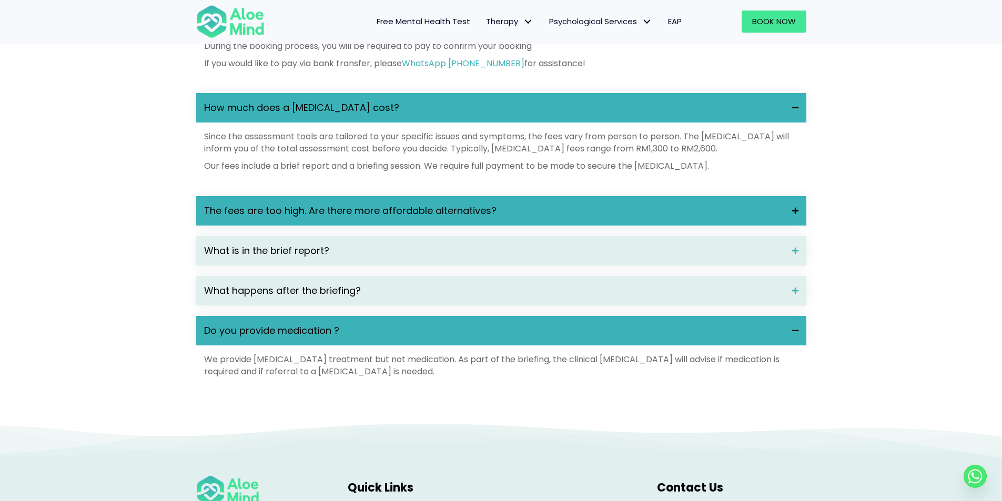
scroll to position [1578, 0]
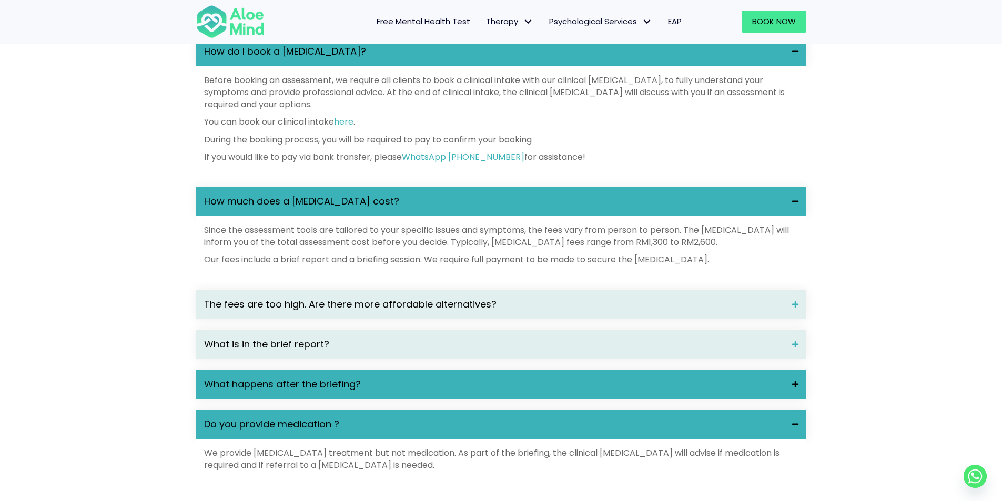
click at [347, 399] on div "What happens after the briefing?" at bounding box center [501, 384] width 610 height 29
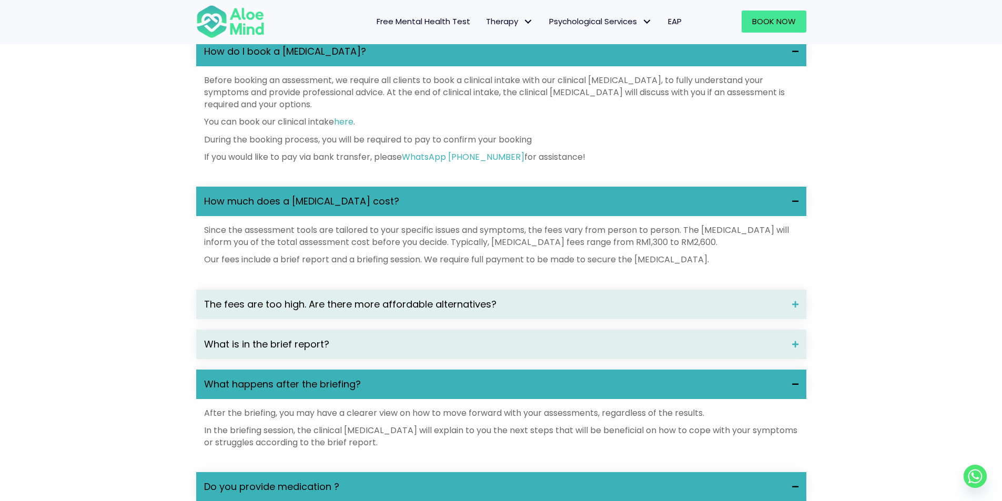
click at [349, 391] on span "What happens after the briefing?" at bounding box center [494, 385] width 580 height 14
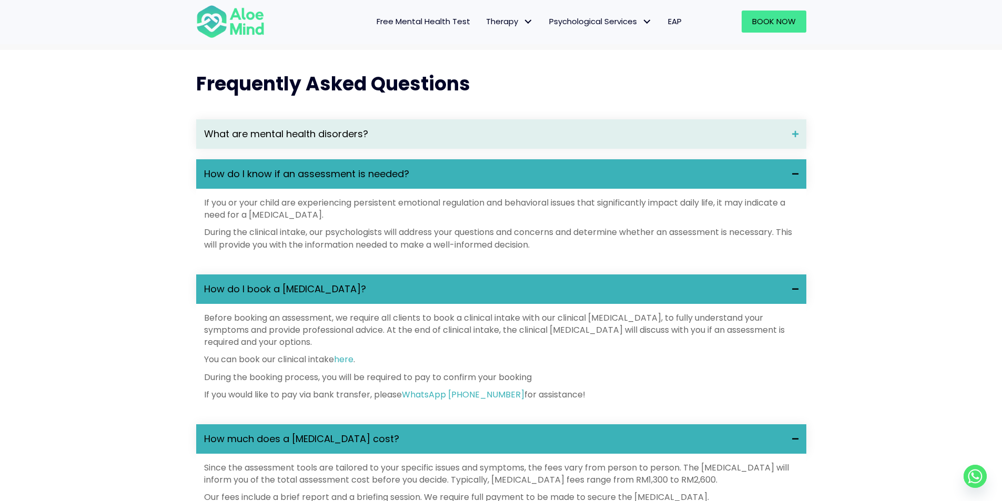
scroll to position [1315, 0]
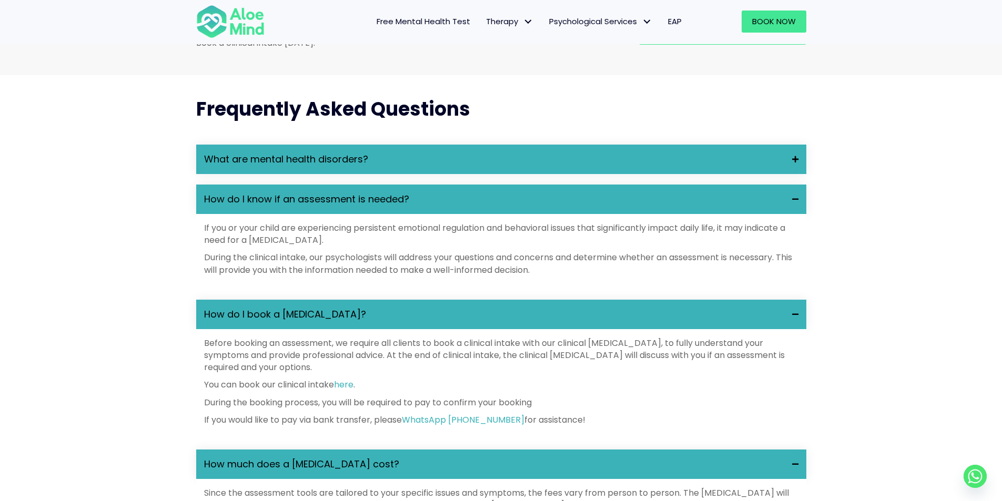
click at [348, 166] on span "What are mental health disorders?" at bounding box center [494, 160] width 580 height 14
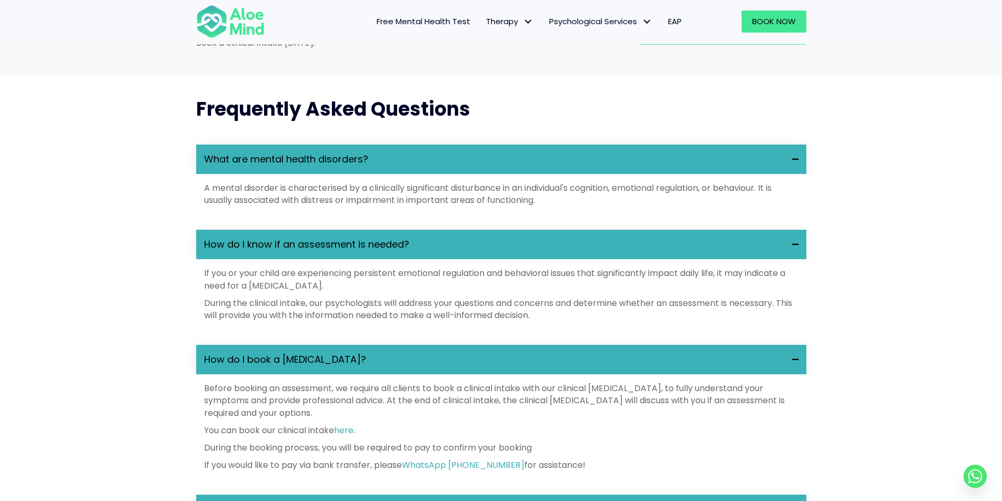
click at [348, 166] on span "What are mental health disorders?" at bounding box center [494, 160] width 580 height 14
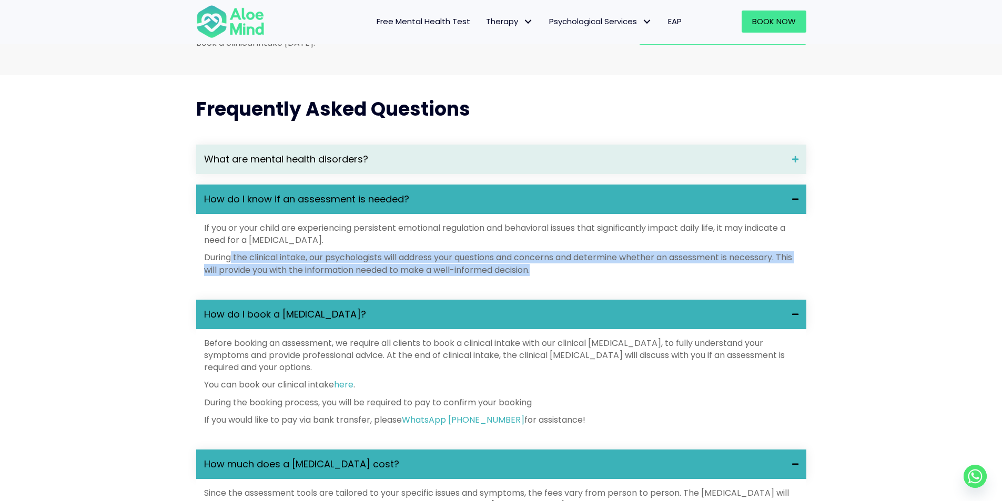
drag, startPoint x: 230, startPoint y: 275, endPoint x: 594, endPoint y: 284, distance: 363.5
click at [594, 276] on p "During the clinical intake, our psychologists will address your questions and c…" at bounding box center [501, 263] width 594 height 24
click at [284, 276] on p "During the clinical intake, our psychologists will address your questions and c…" at bounding box center [501, 263] width 594 height 24
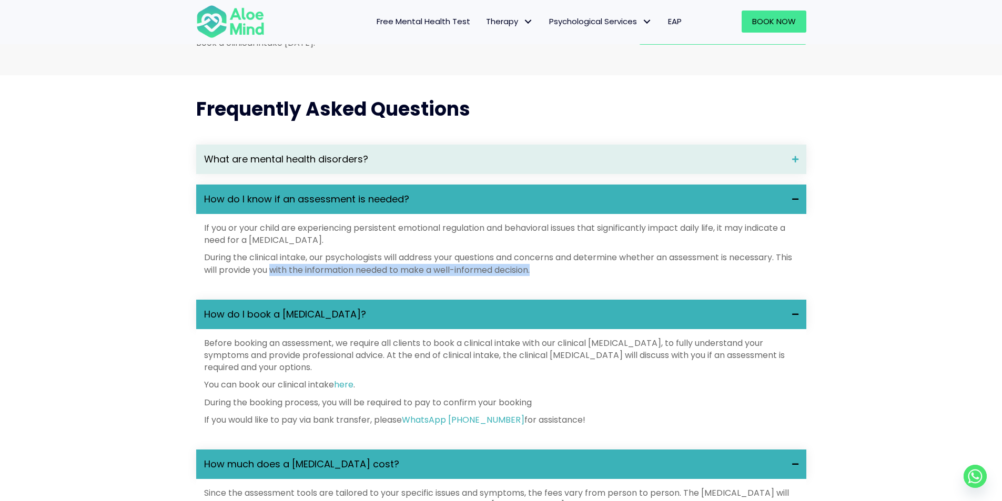
drag, startPoint x: 378, startPoint y: 288, endPoint x: 580, endPoint y: 288, distance: 202.5
click at [580, 276] on p "During the clinical intake, our psychologists will address your questions and c…" at bounding box center [501, 263] width 594 height 24
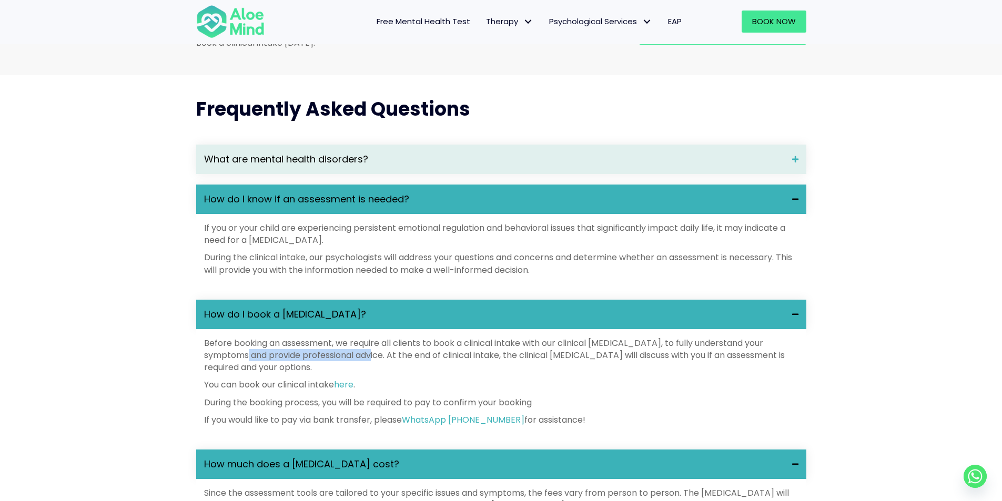
drag, startPoint x: 260, startPoint y: 371, endPoint x: 383, endPoint y: 372, distance: 123.6
click at [383, 372] on p "Before booking an assessment, we require all clients to book a clinical intake …" at bounding box center [501, 355] width 594 height 37
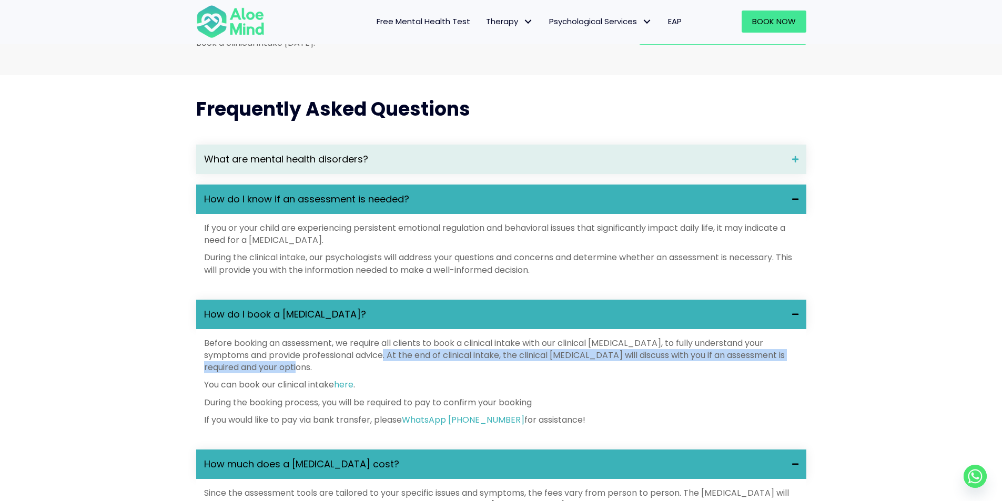
drag, startPoint x: 392, startPoint y: 374, endPoint x: 403, endPoint y: 389, distance: 18.5
click at [403, 374] on p "Before booking an assessment, we require all clients to book a clinical intake …" at bounding box center [501, 355] width 594 height 37
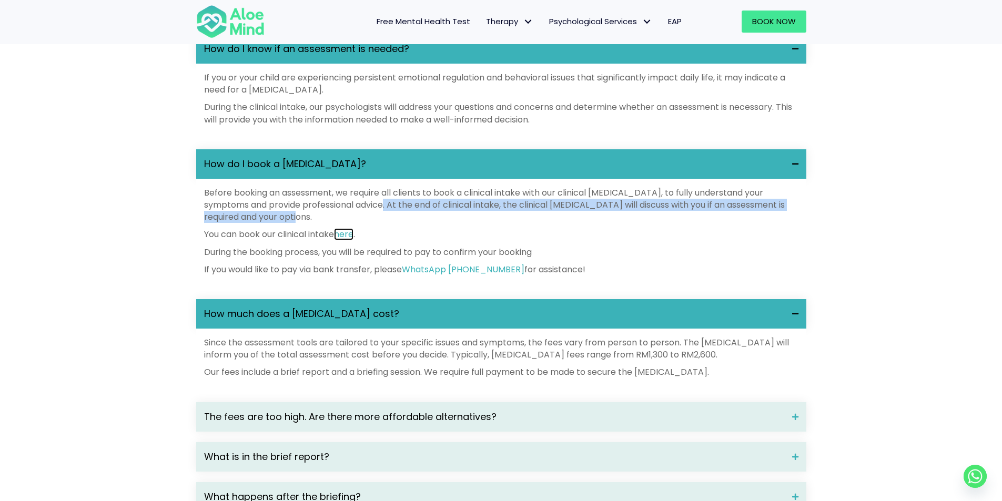
scroll to position [1490, 0]
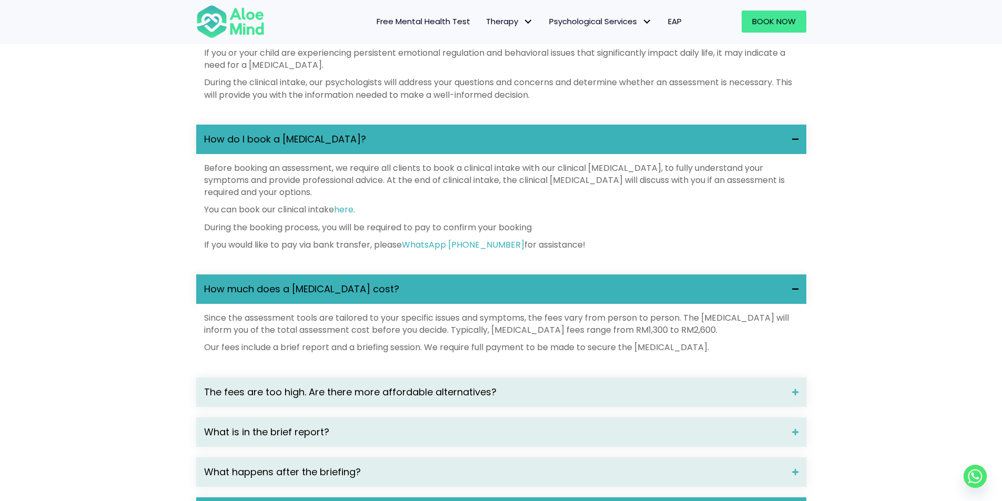
click at [604, 216] on p "You can book our clinical intake here ." at bounding box center [501, 210] width 594 height 12
click at [353, 216] on link "here" at bounding box center [343, 210] width 19 height 12
